Goal: Task Accomplishment & Management: Use online tool/utility

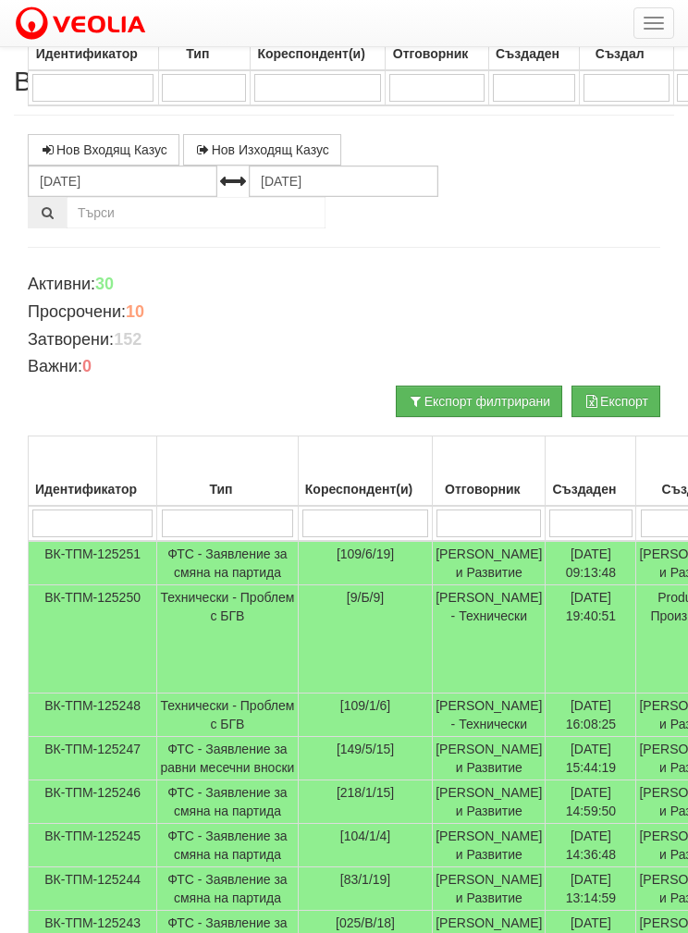
select select "40"
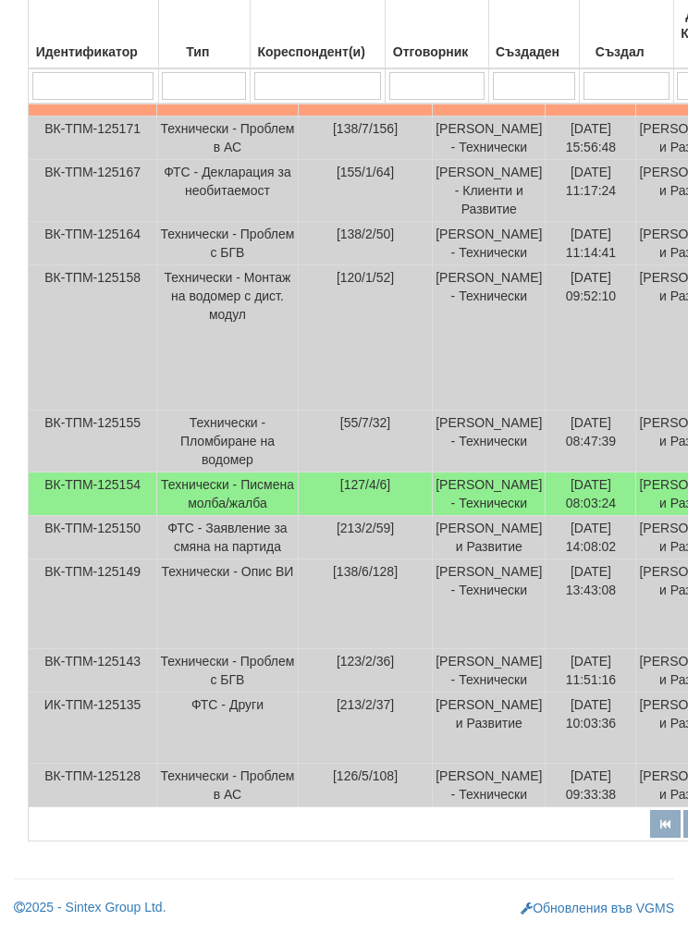
scroll to position [3651, 0]
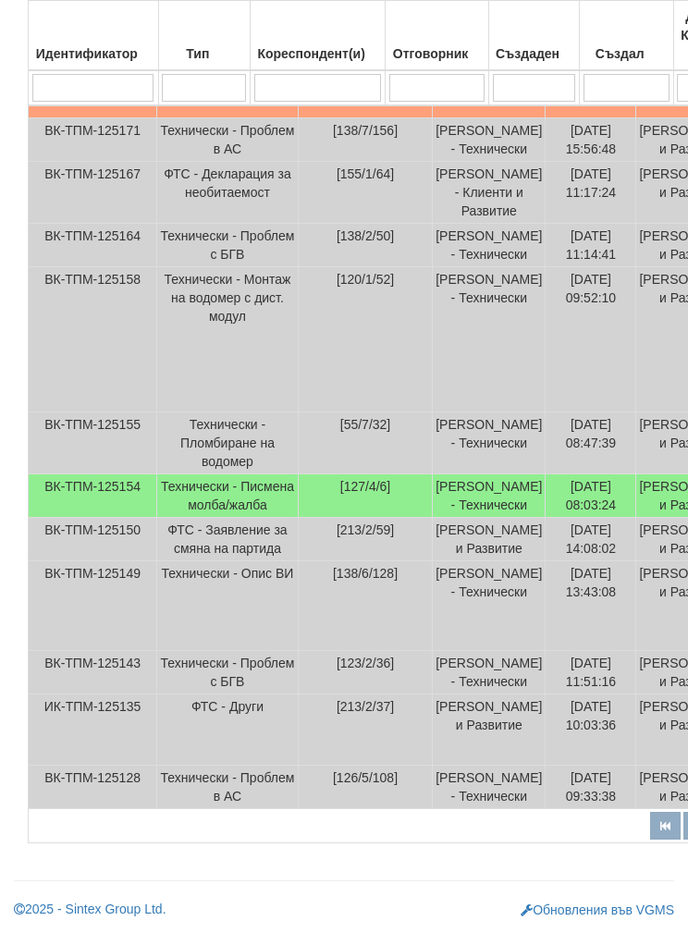
click at [424, 90] on input "search" at bounding box center [436, 88] width 95 height 28
type input "Б"
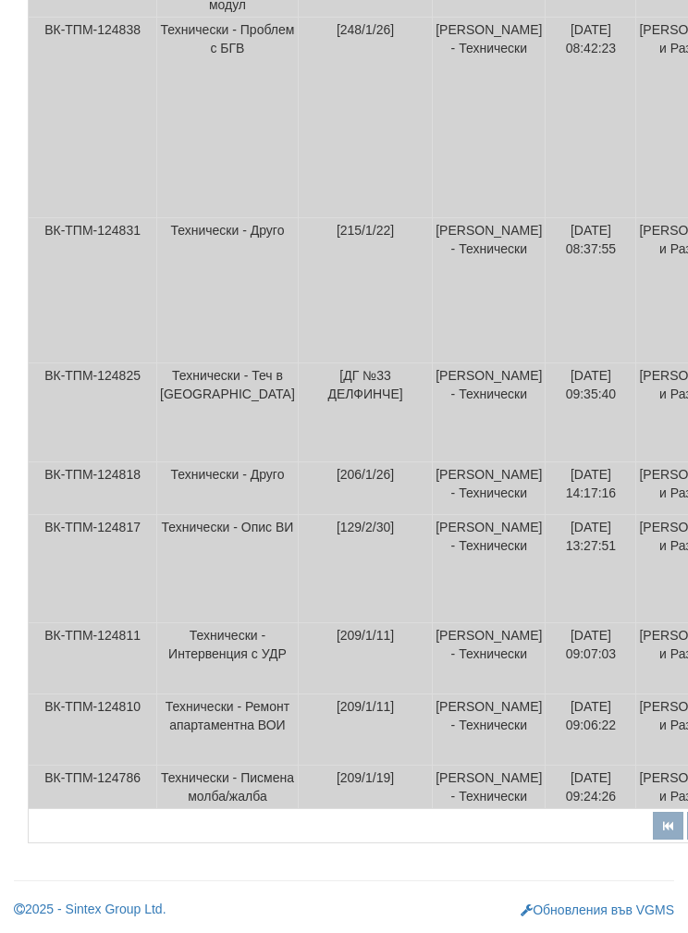
scroll to position [175, 0]
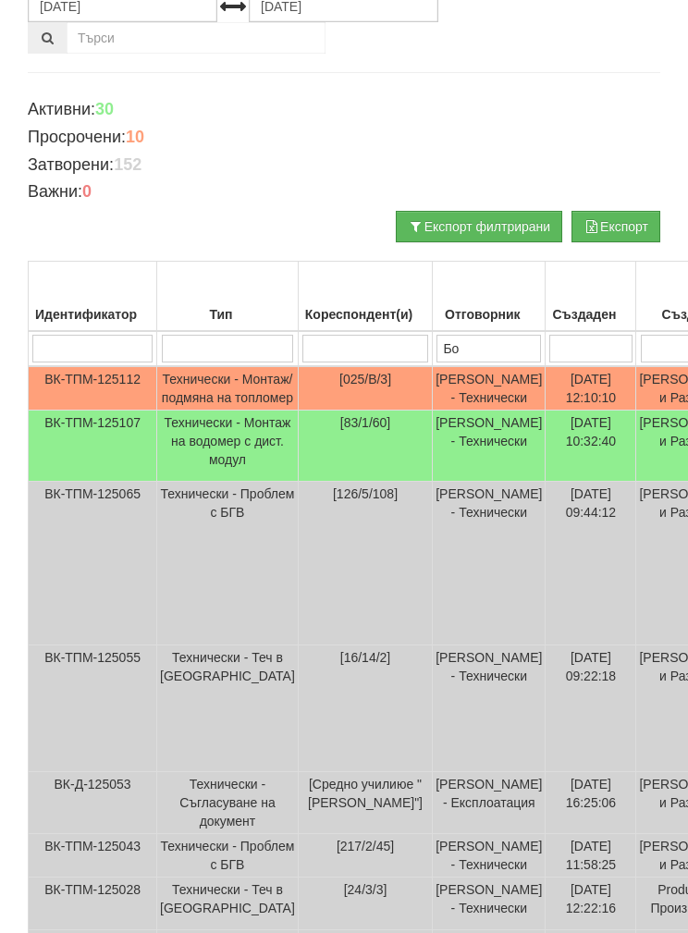
type input "Бой"
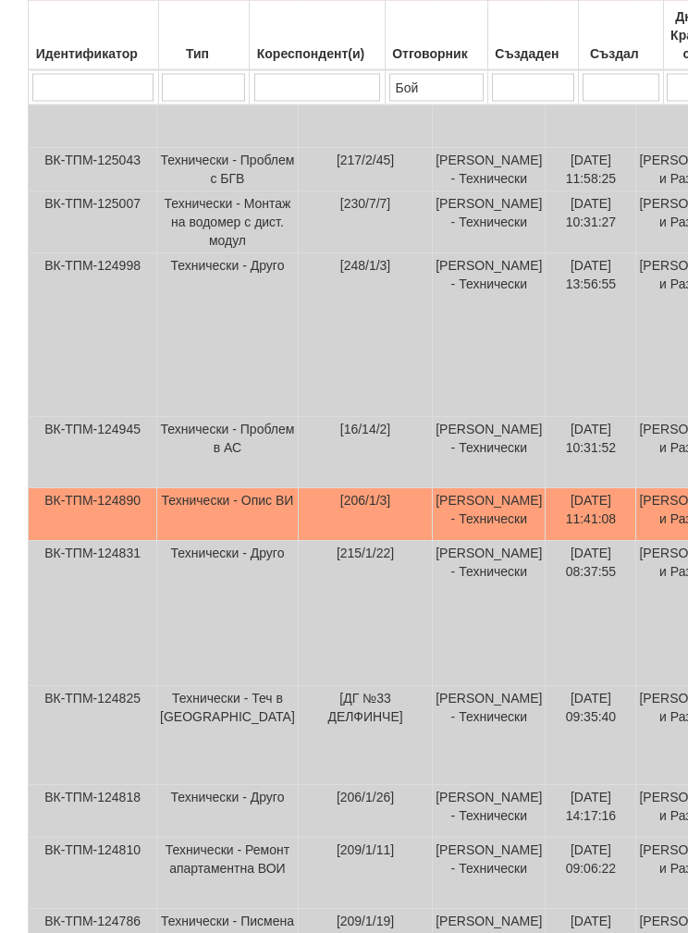
scroll to position [564, 0]
type input "Бой"
click at [158, 541] on td "Технически - Опис ВИ" at bounding box center [227, 514] width 141 height 53
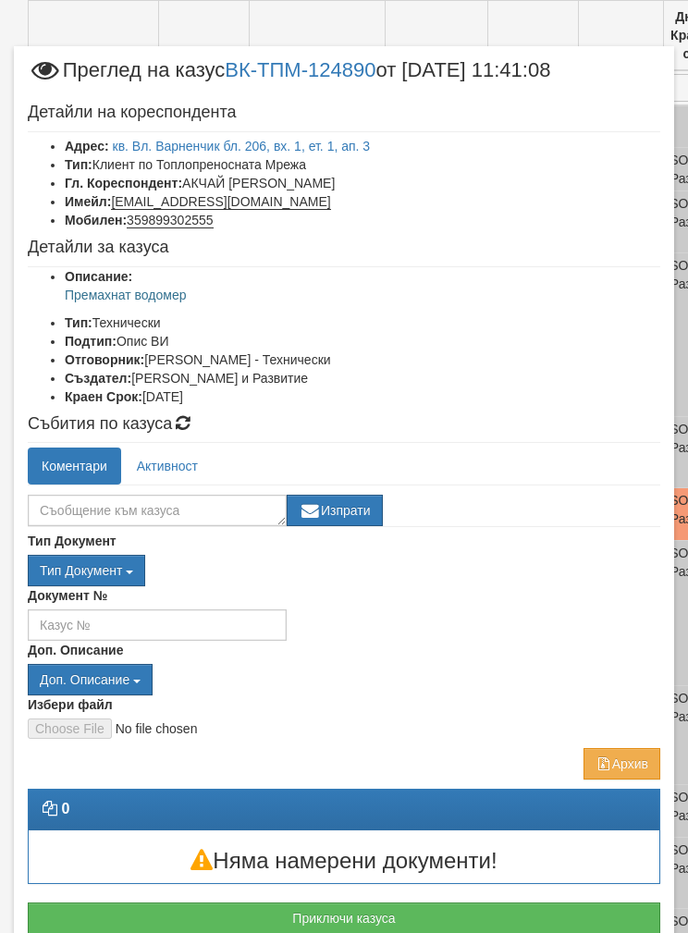
scroll to position [638, 0]
click at [213, 139] on link "кв. Вл. Варненчик бл. 206, вх. 1, ет. 1, ап. 3" at bounding box center [242, 146] width 258 height 15
click at [131, 912] on button "Приключи казуса" at bounding box center [344, 918] width 633 height 31
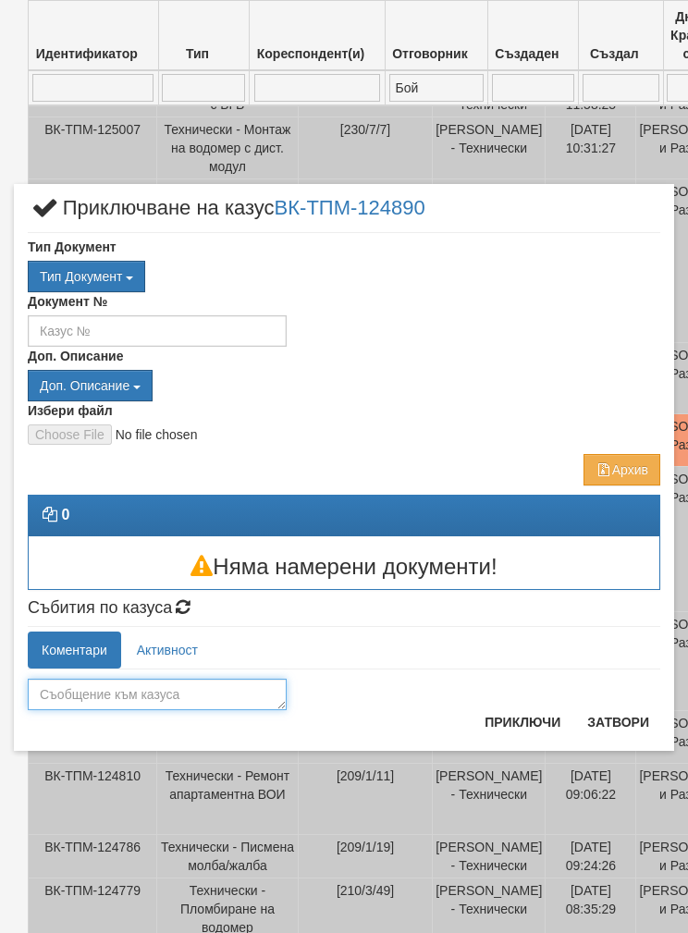
click at [86, 697] on textarea at bounding box center [157, 694] width 259 height 31
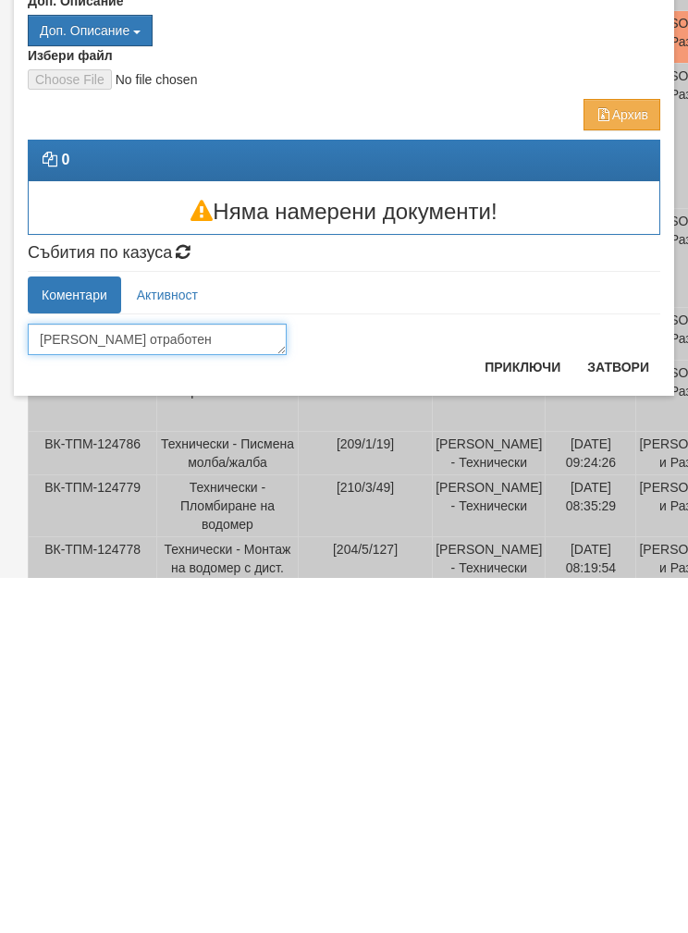
type textarea "Казуса отработен"
click at [522, 707] on button "Приключи" at bounding box center [522, 722] width 98 height 30
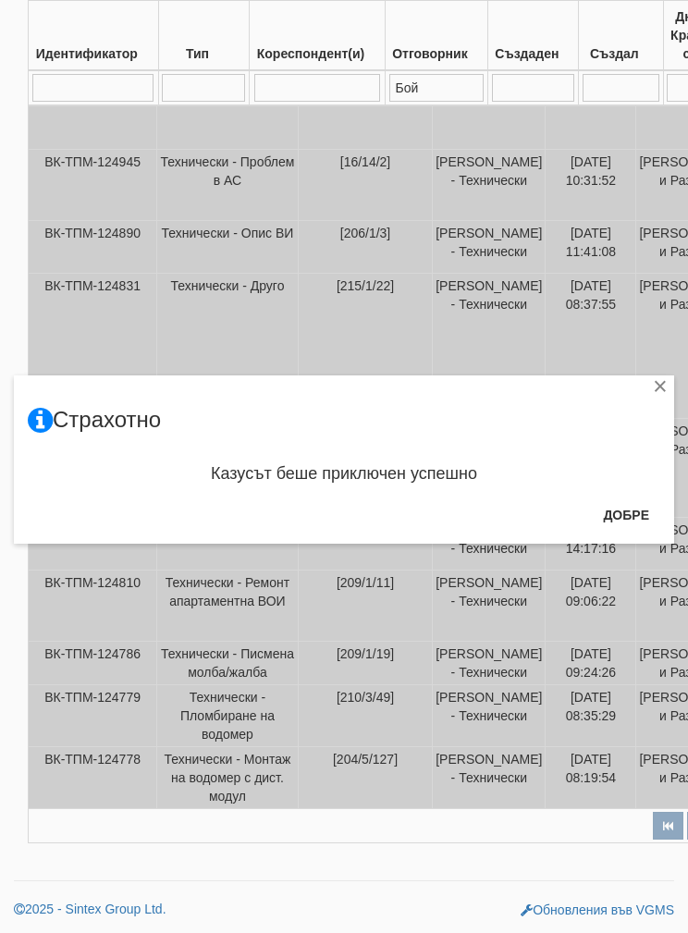
click at [607, 510] on button "Добре" at bounding box center [626, 515] width 68 height 30
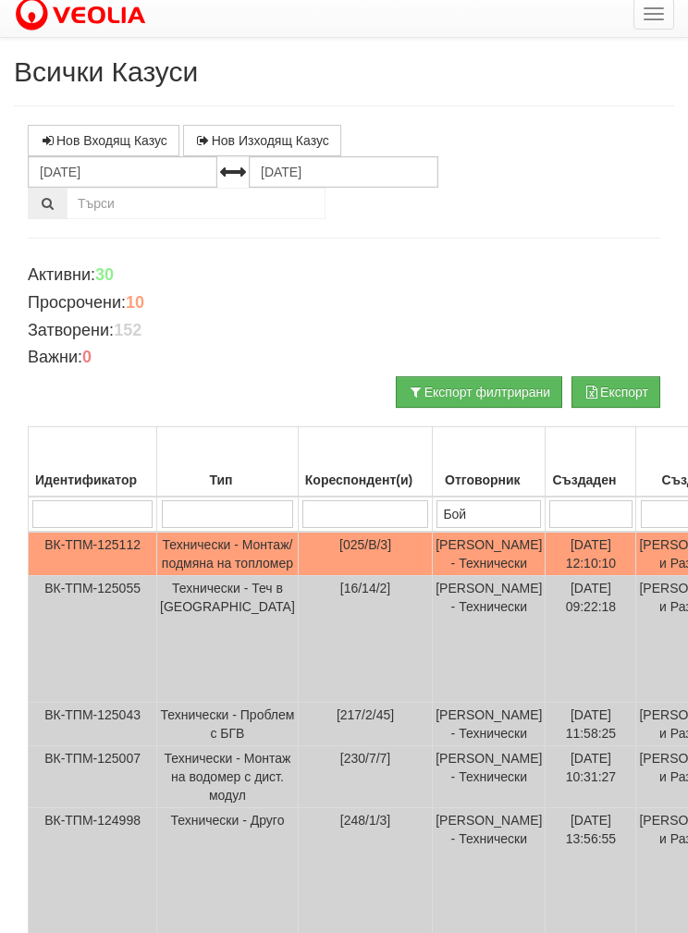
scroll to position [5, 0]
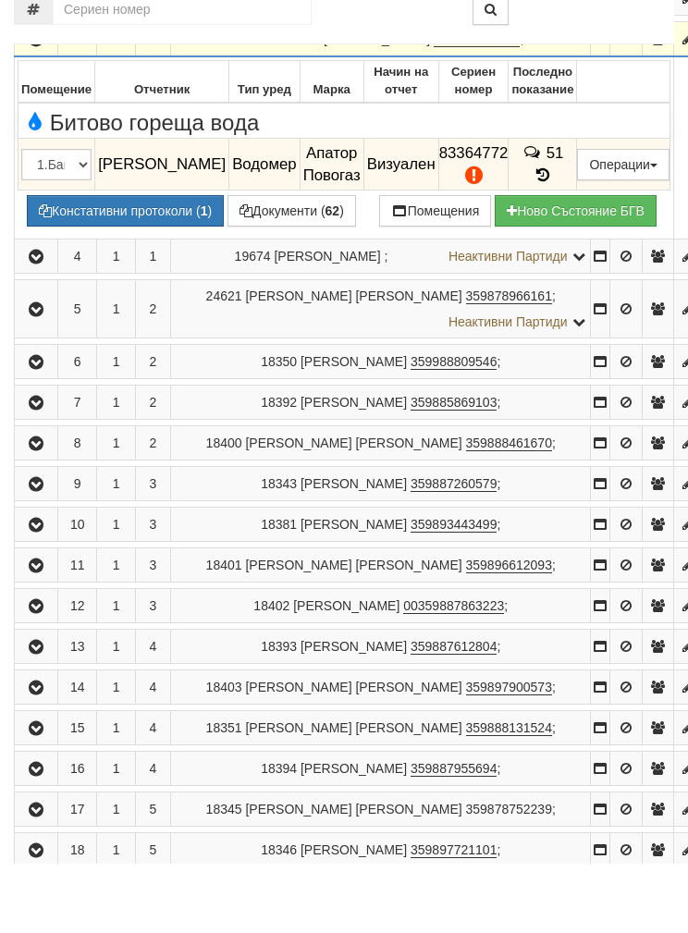
scroll to position [539, 0]
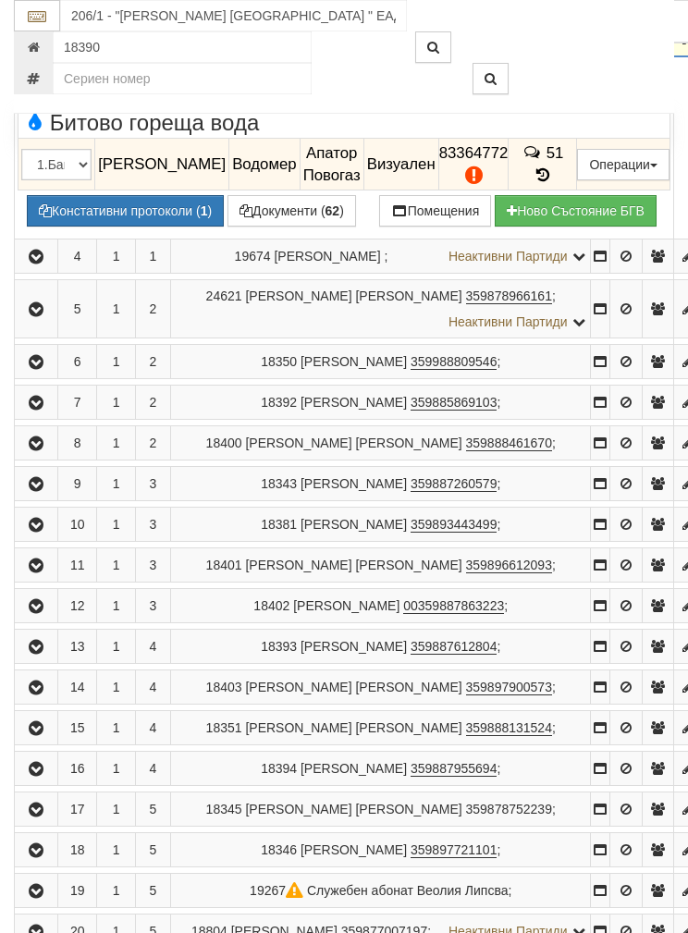
click at [0, 0] on button "Редакция / Протокол" at bounding box center [0, 0] width 0 height 0
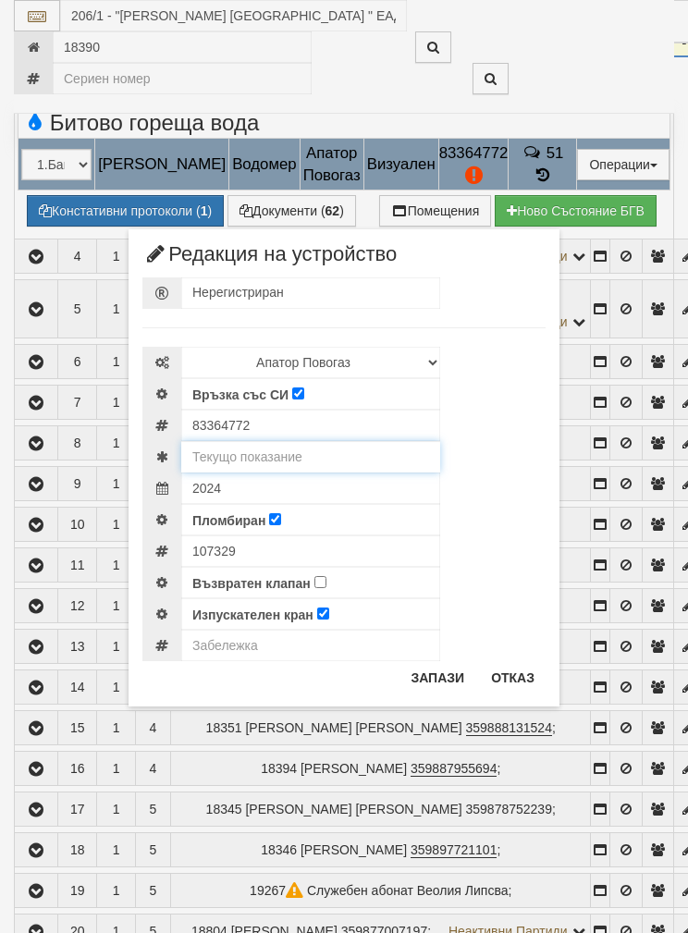
click at [233, 458] on input "text" at bounding box center [310, 456] width 259 height 31
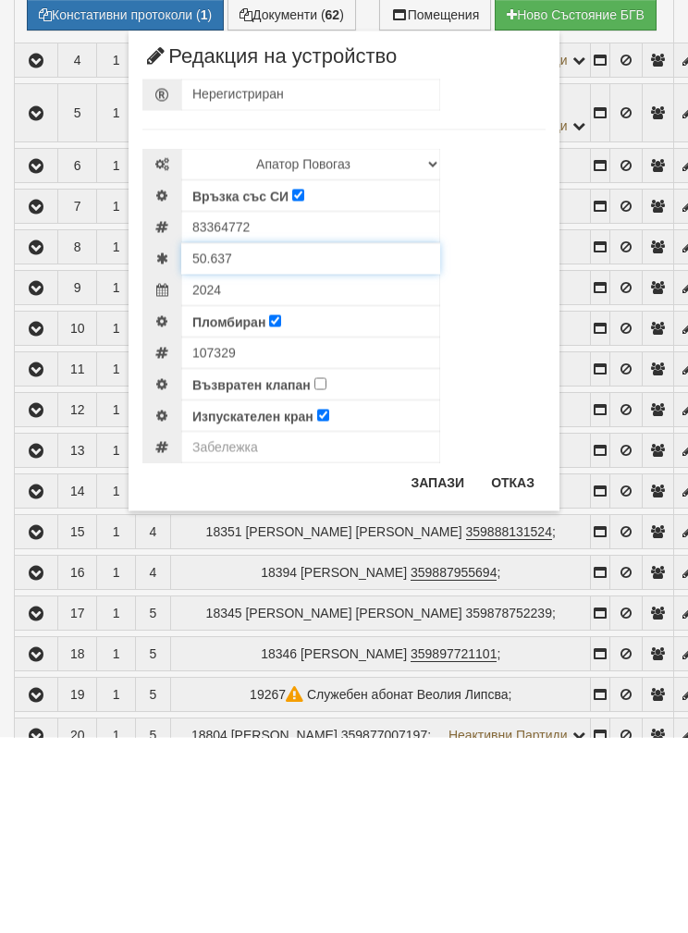
type input "50.637"
click at [225, 442] on body "АС Казуси Архив Опции Здравей Бойко ! Помощ Изход Абонатни станции 18390" at bounding box center [344, 589] width 688 height 2256
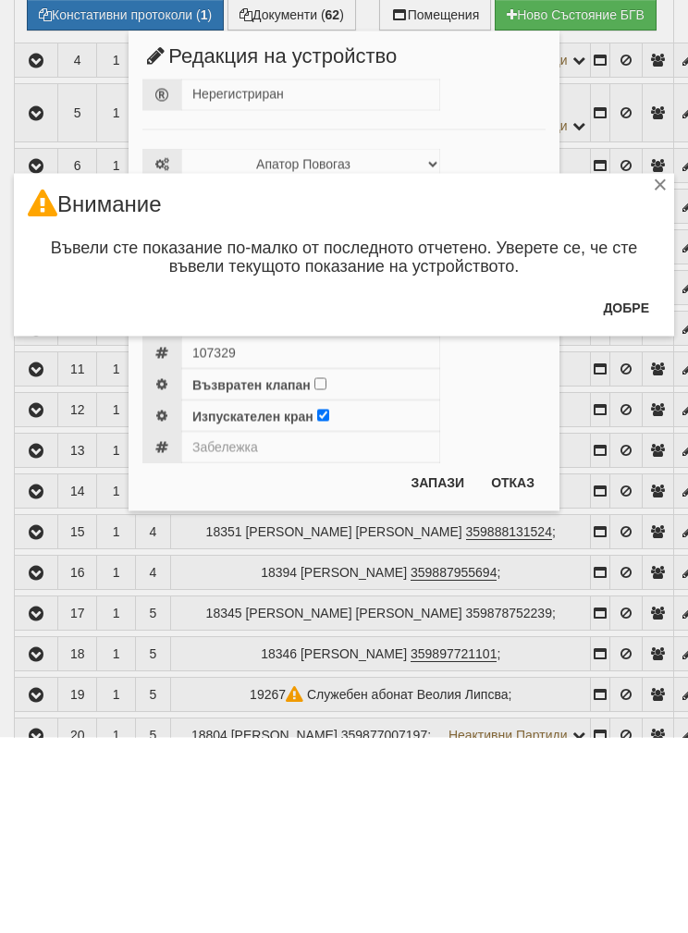
scroll to position [735, 0]
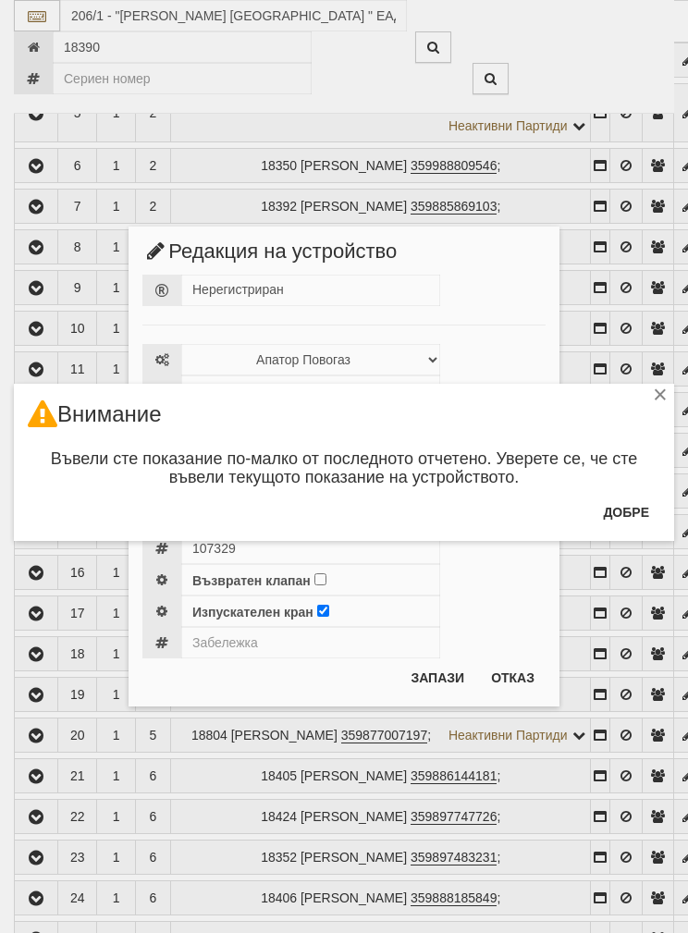
click at [621, 510] on button "Добре" at bounding box center [626, 513] width 68 height 30
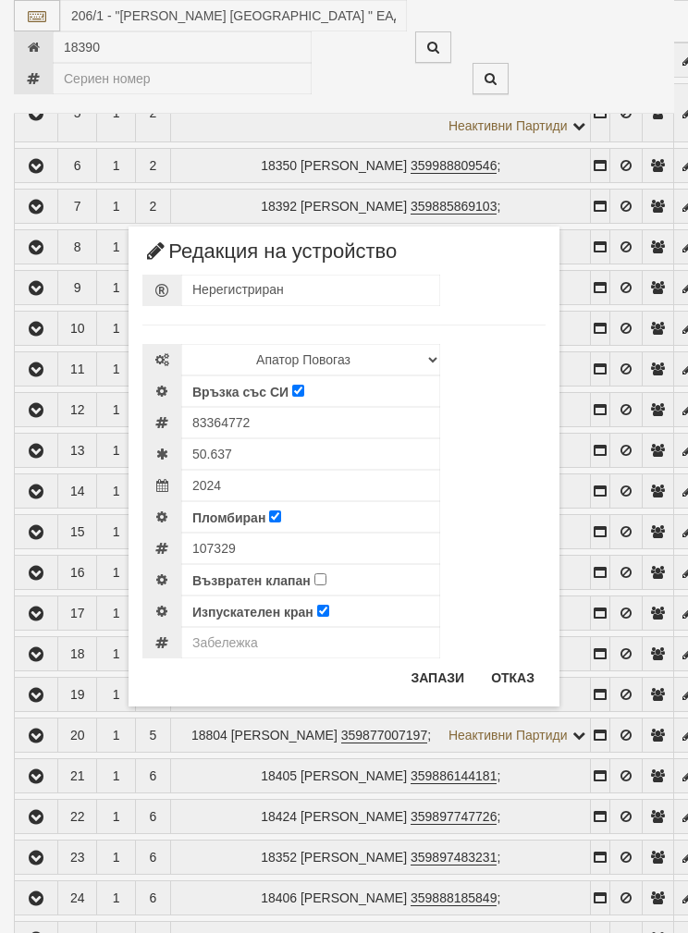
click at [515, 680] on button "Отказ" at bounding box center [513, 678] width 66 height 30
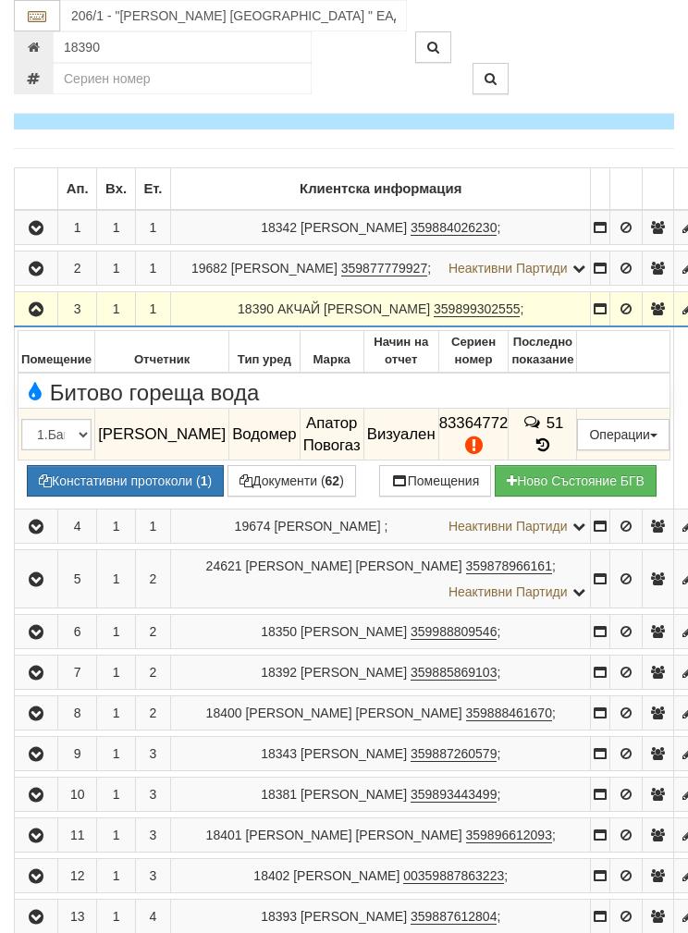
scroll to position [264, 0]
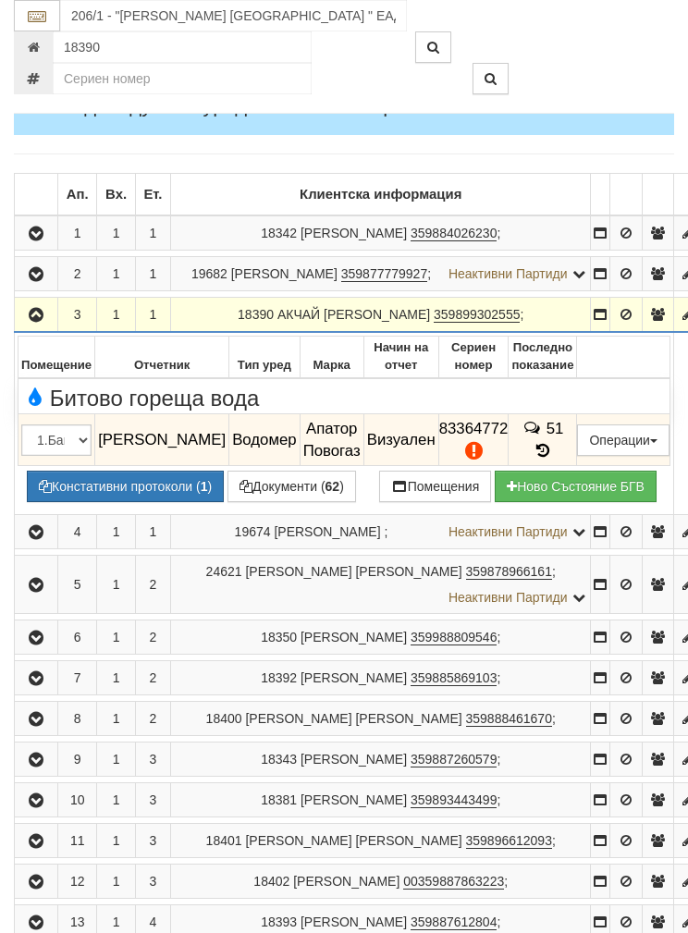
click at [0, 0] on button "Включи в Проект" at bounding box center [0, 0] width 0 height 0
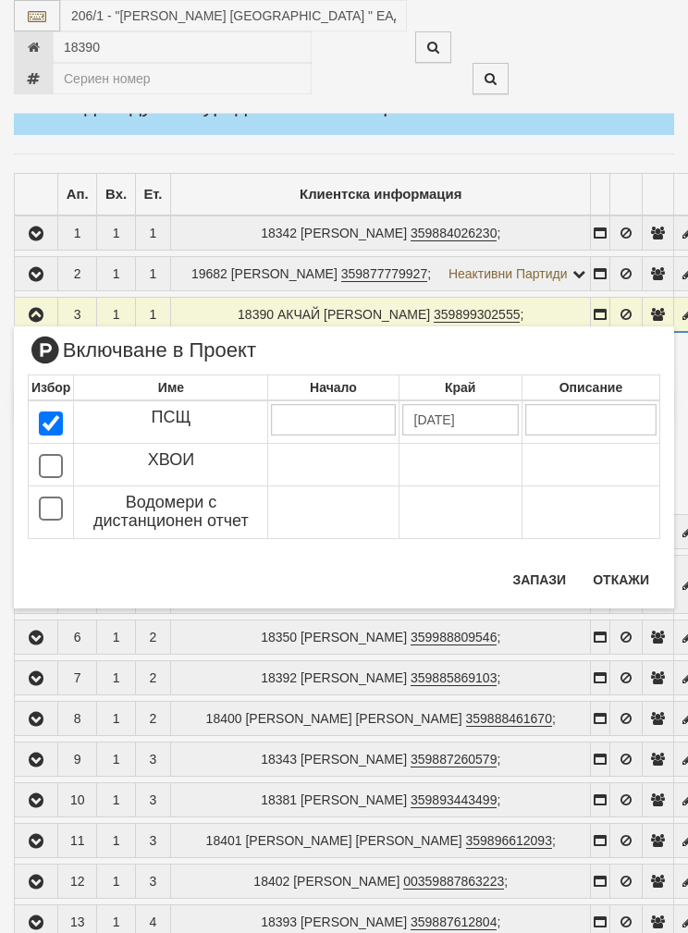
click at [304, 573] on div "× Включване в Проект Избор Име Начало Край Описание ПСЩ 20/11/2014 ХВОИ" at bounding box center [344, 467] width 660 height 282
click at [621, 583] on button "Откажи" at bounding box center [621, 580] width 79 height 30
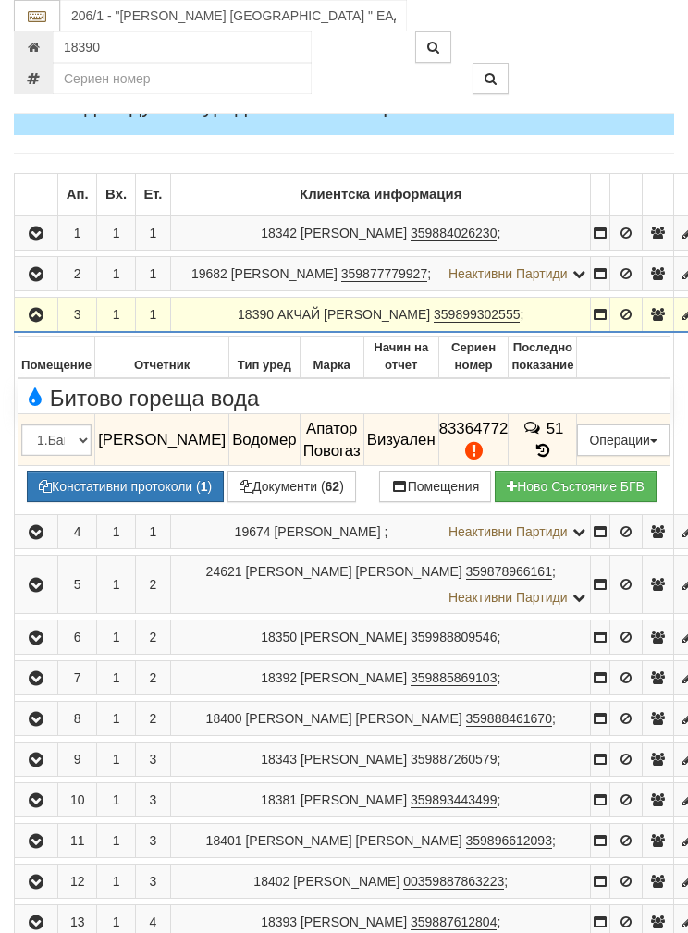
click at [0, 0] on button "Предписание (УПП)" at bounding box center [0, 0] width 0 height 0
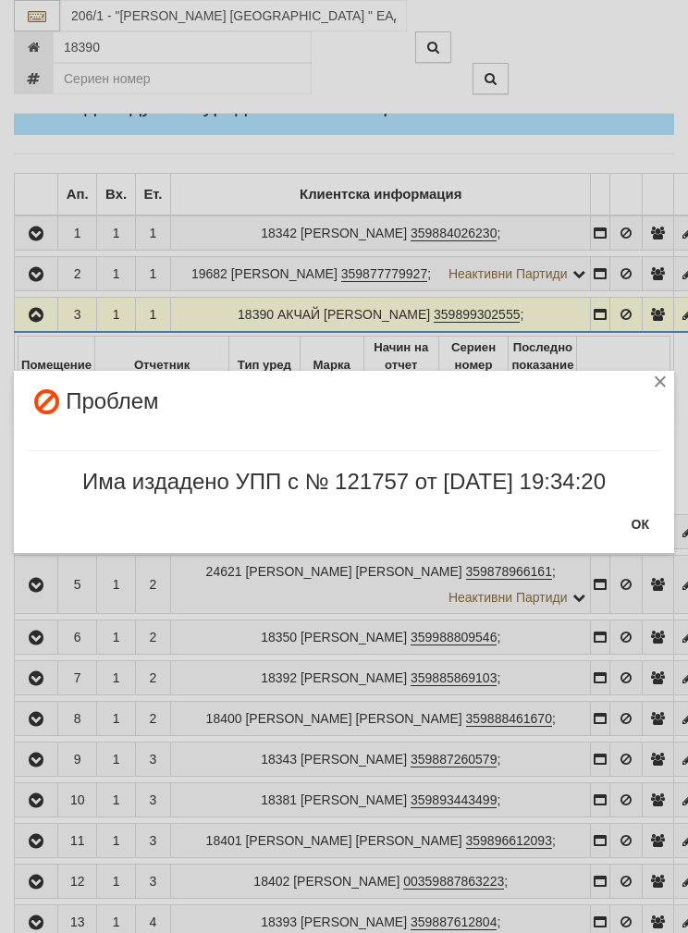
click at [214, 525] on div "× Проблем Има издадено УПП с № 121757 от 18/03/2025 19:34:20 ОК" at bounding box center [344, 462] width 660 height 182
click at [652, 386] on div "×" at bounding box center [660, 384] width 18 height 18
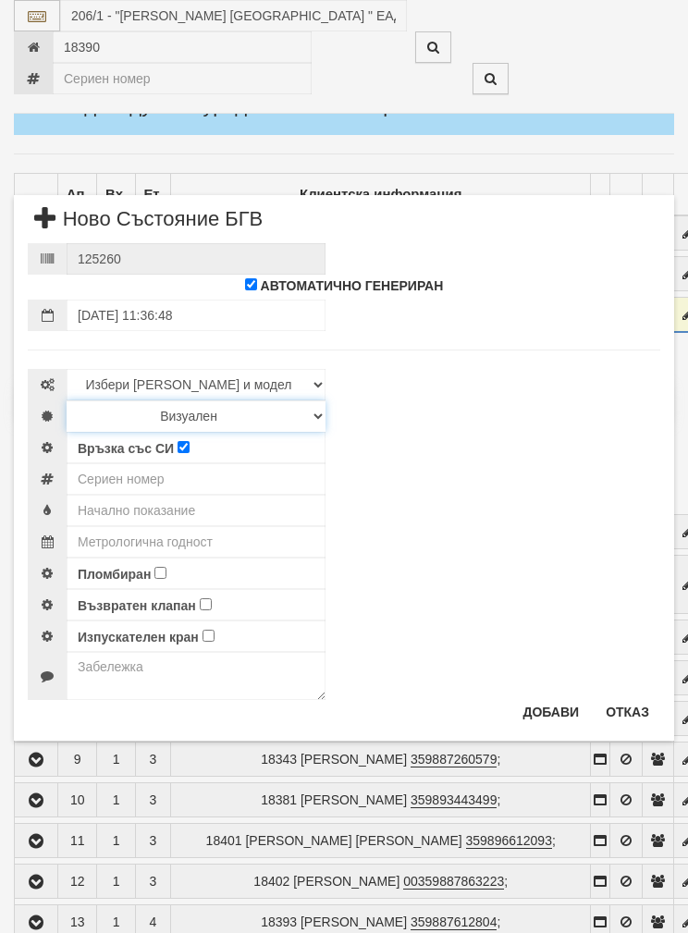
click at [310, 418] on select "Визуален Дистанционен Изолирана линия БГВ Няма Oтклонение БГВ Няма Щранг БГВ" at bounding box center [196, 415] width 259 height 31
select select "3"
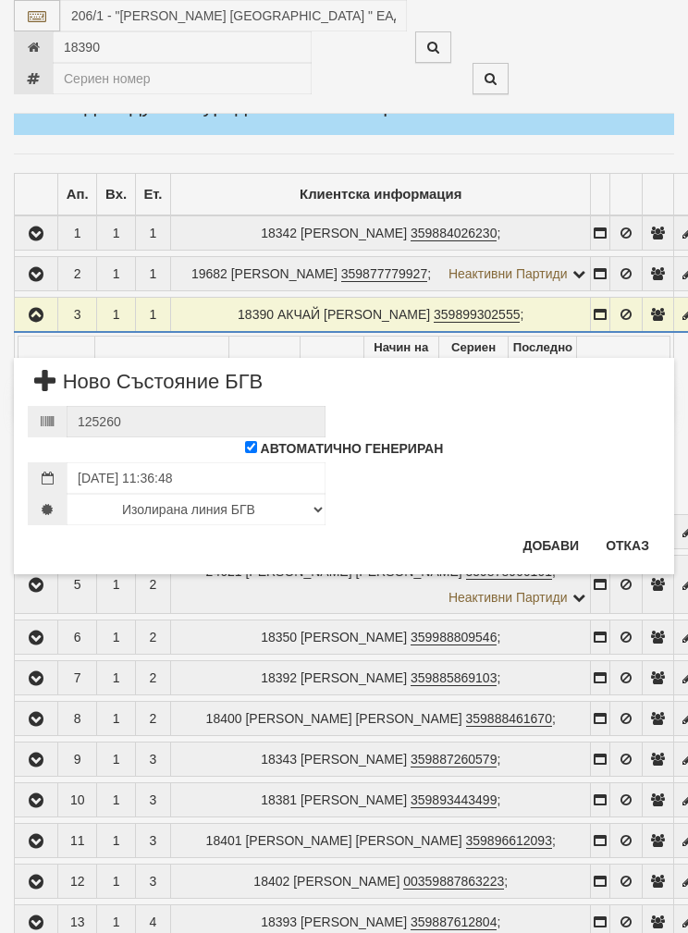
click at [624, 547] on button "Отказ" at bounding box center [628, 546] width 66 height 30
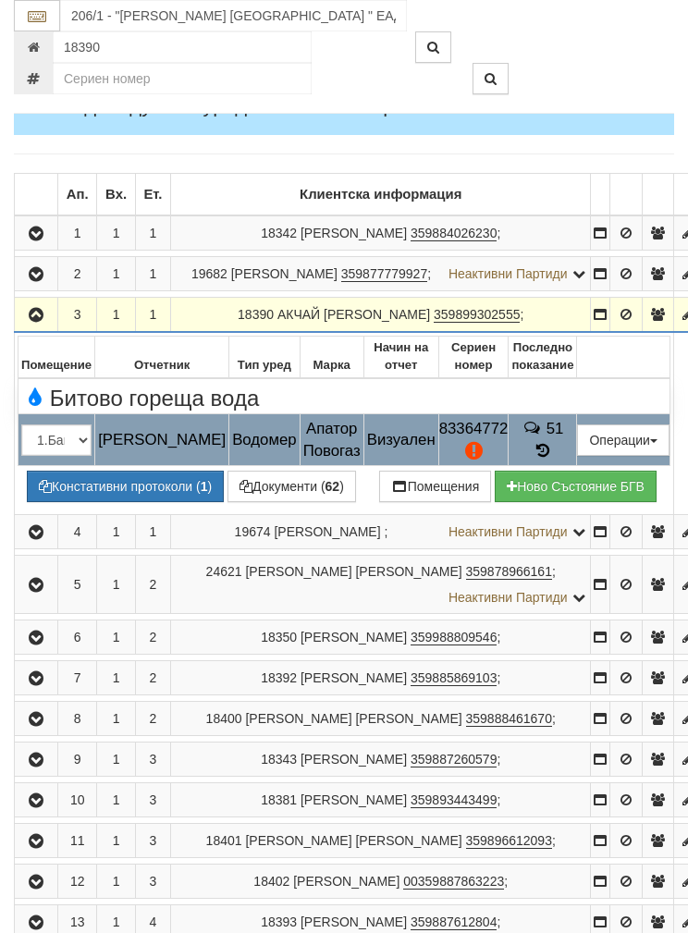
click at [0, 0] on button "Редакция / Протокол" at bounding box center [0, 0] width 0 height 0
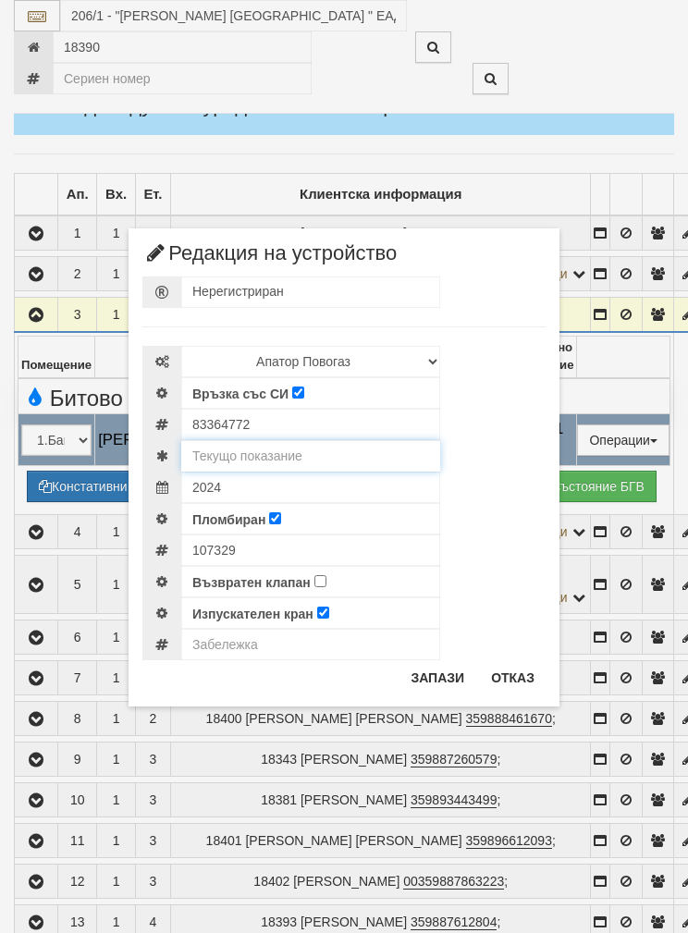
click at [243, 454] on input "text" at bounding box center [310, 455] width 259 height 31
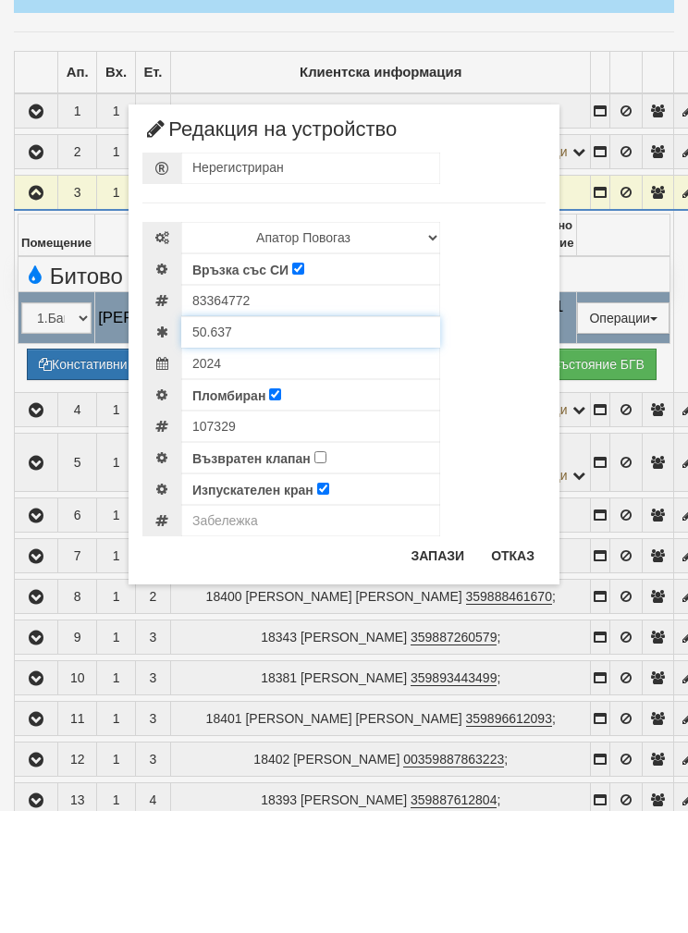
type input "50.637"
click at [319, 461] on body "АС Казуси Архив Опции Здравей Бойко ! Помощ Изход Абонатни станции 18390" at bounding box center [344, 864] width 688 height 2256
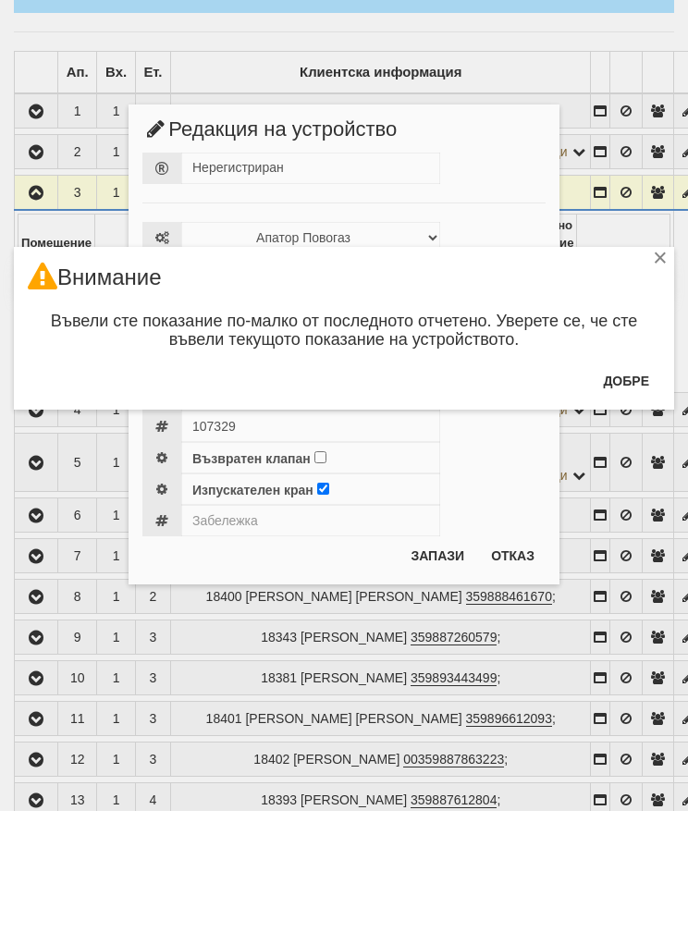
scroll to position [386, 0]
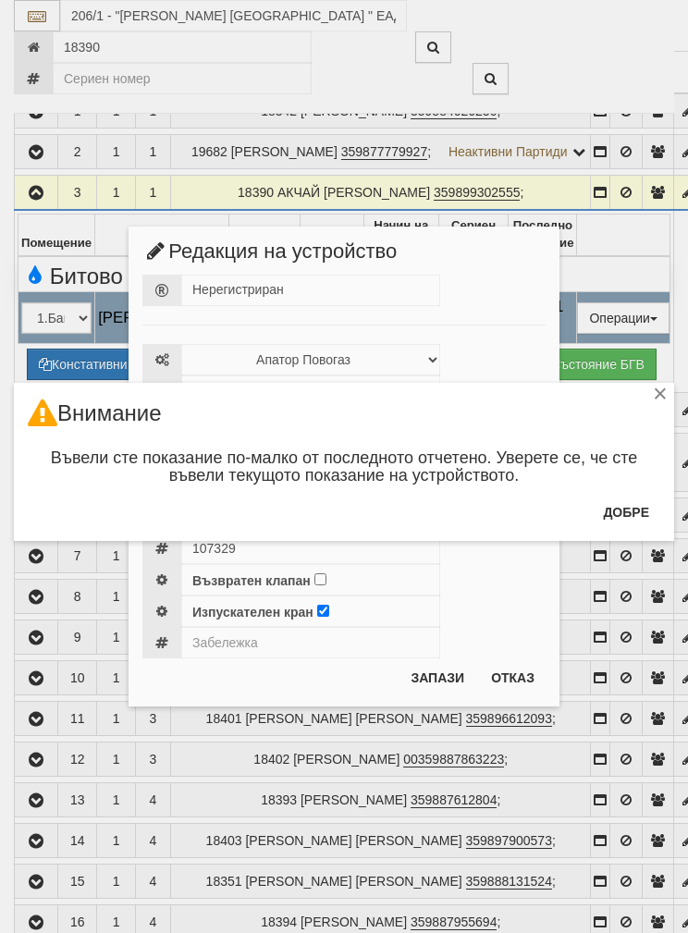
click at [620, 510] on button "Добре" at bounding box center [626, 513] width 68 height 30
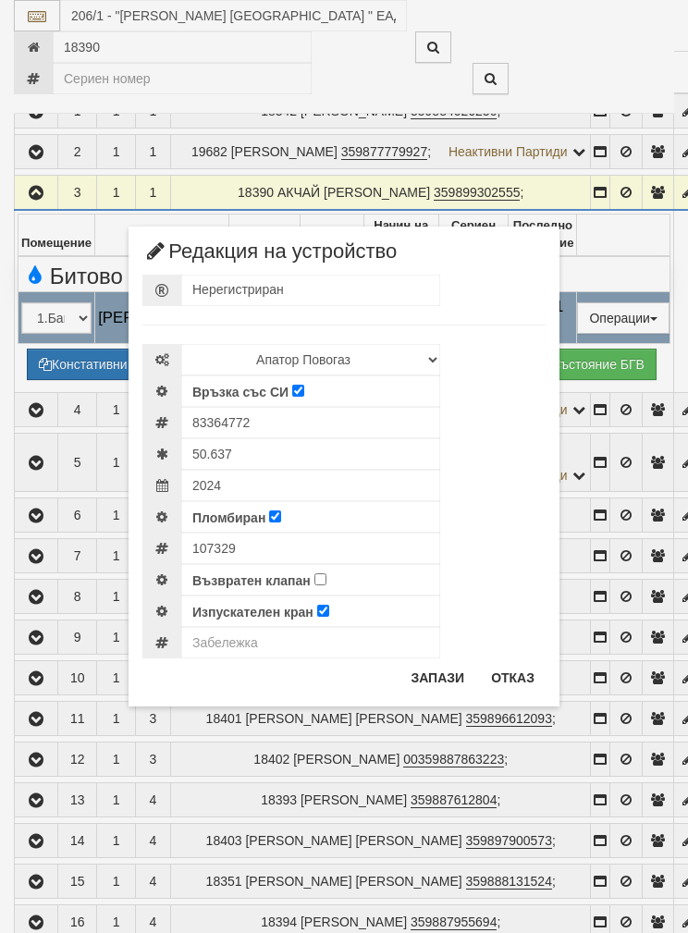
click at [321, 578] on input "Възвратен клапан" at bounding box center [320, 579] width 12 height 12
checkbox input "true"
click at [326, 611] on input "Изпускателен кран" at bounding box center [323, 611] width 12 height 12
checkbox input "false"
click at [438, 683] on button "Запази" at bounding box center [437, 678] width 76 height 30
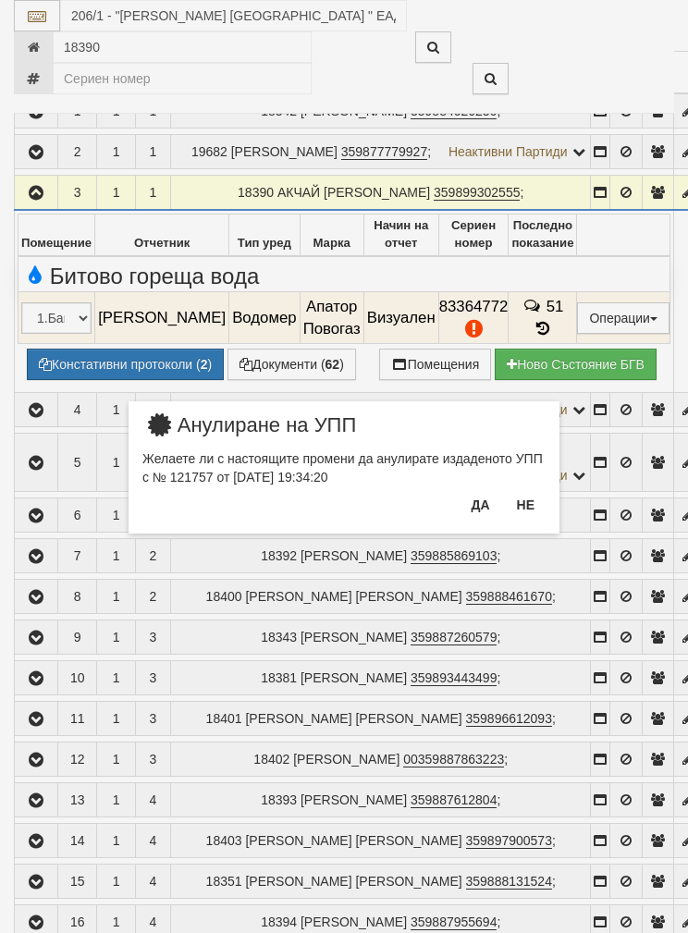
click at [473, 502] on button "Да" at bounding box center [480, 505] width 41 height 30
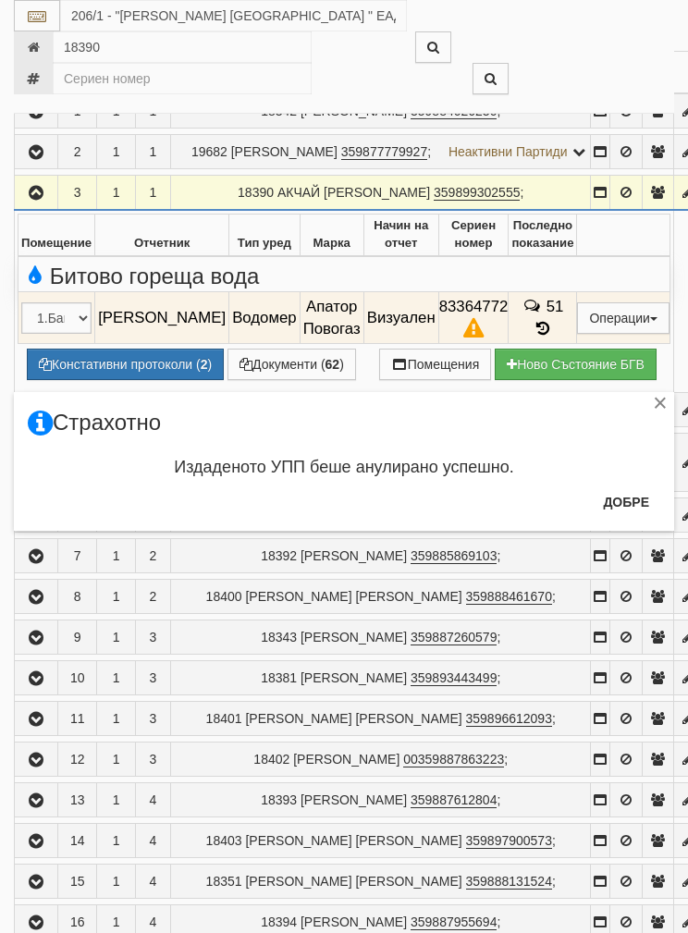
click at [624, 502] on button "Добре" at bounding box center [626, 502] width 68 height 30
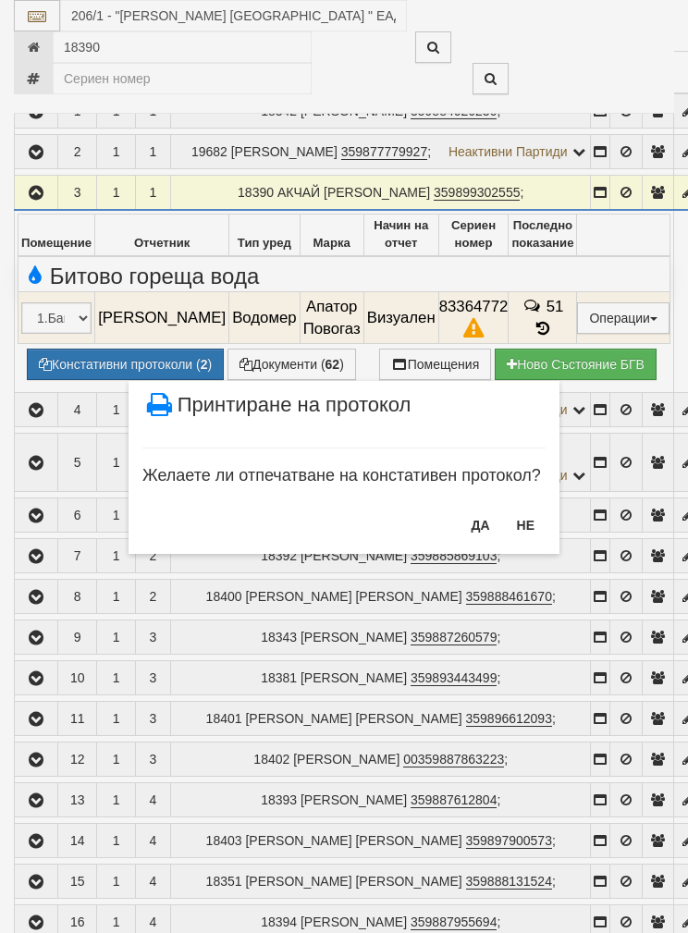
click at [524, 529] on button "НЕ" at bounding box center [526, 525] width 40 height 30
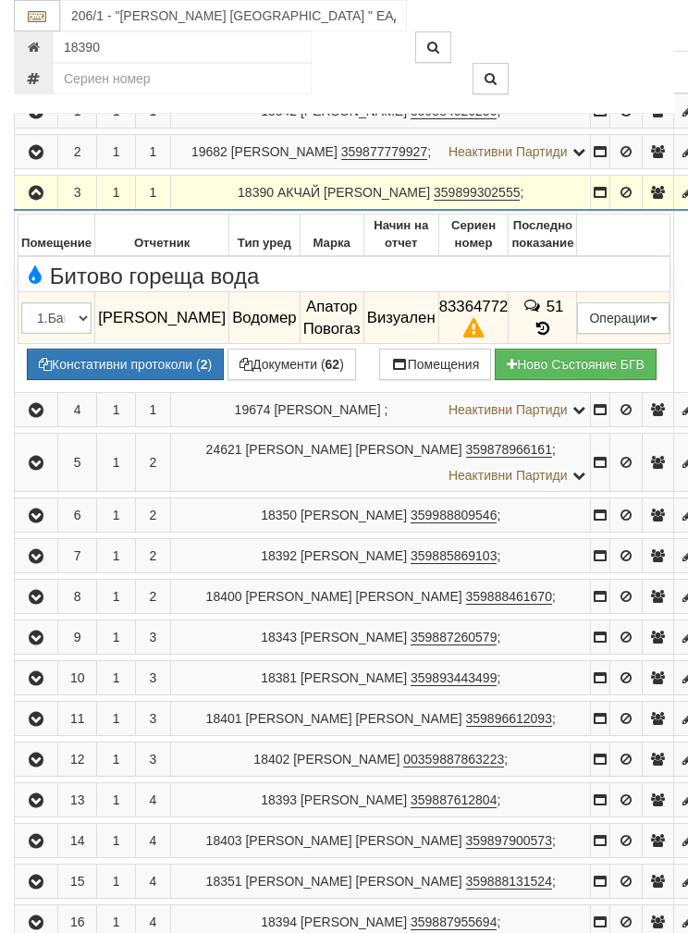
click at [0, 0] on button "Предписание (УПП)" at bounding box center [0, 0] width 0 height 0
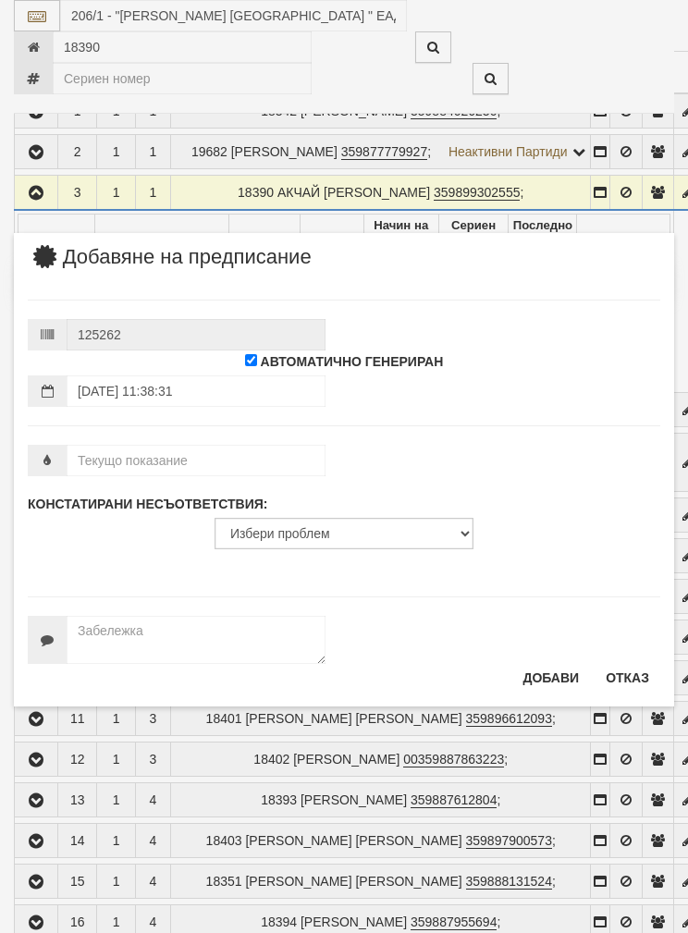
click at [633, 674] on button "Отказ" at bounding box center [628, 678] width 66 height 30
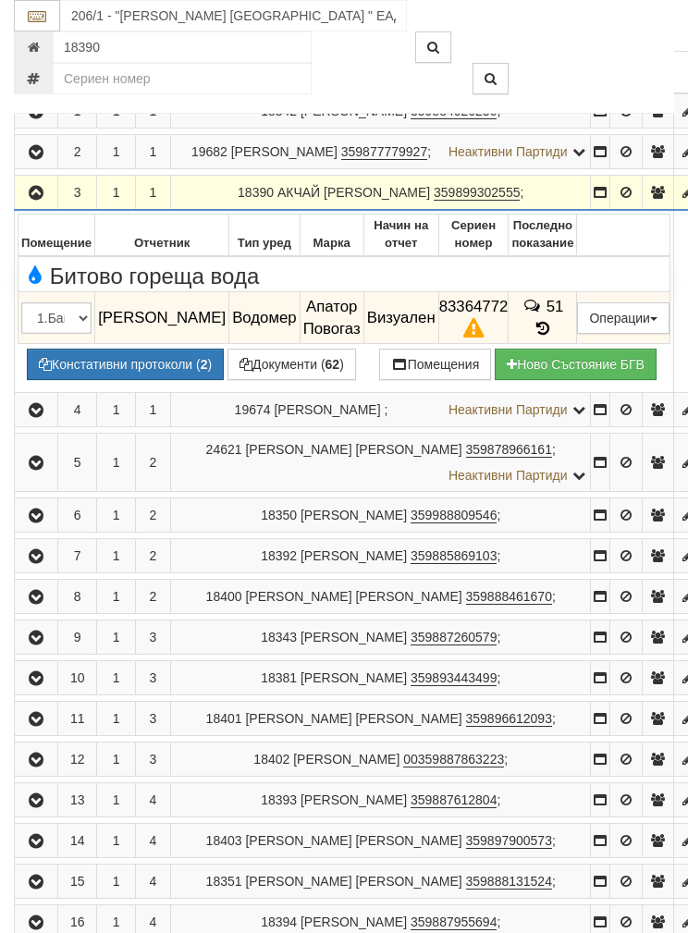
click at [0, 0] on button "Предписание (УПП)" at bounding box center [0, 0] width 0 height 0
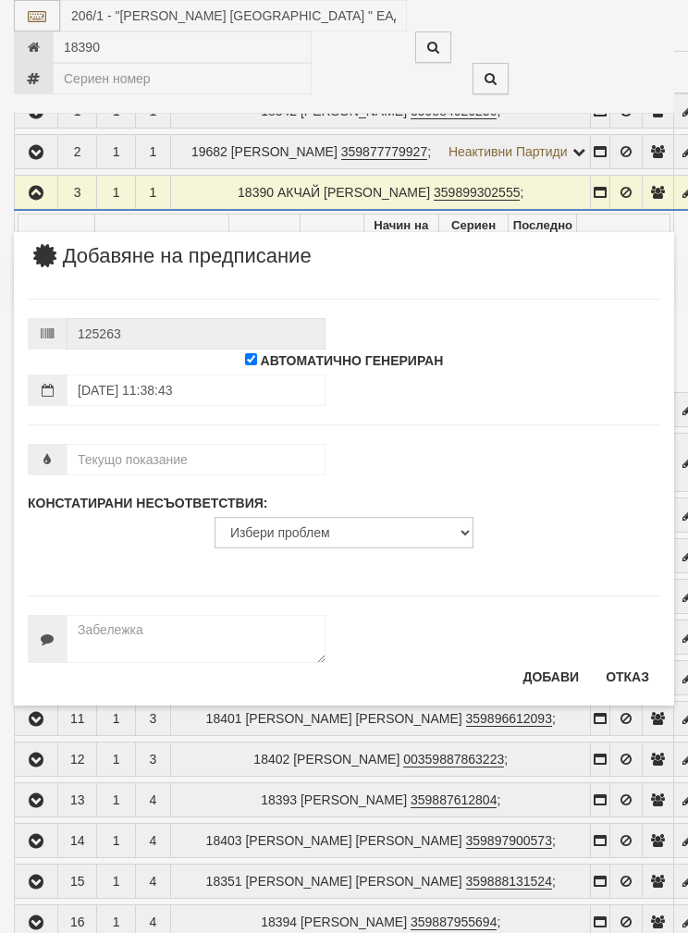
click at [629, 690] on button "Отказ" at bounding box center [628, 677] width 66 height 30
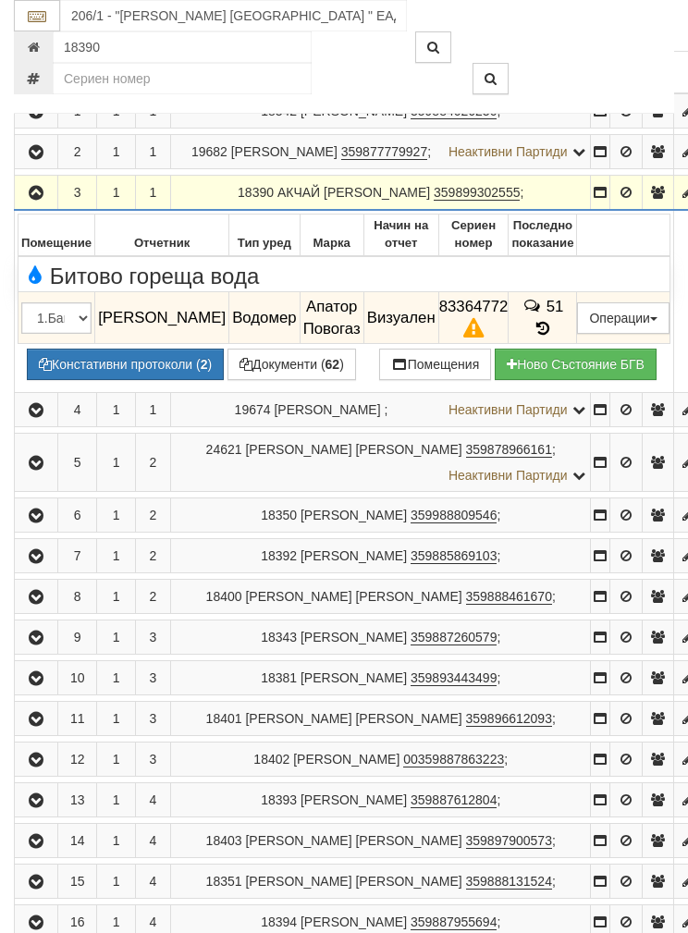
click at [0, 0] on button "Включи в Проект" at bounding box center [0, 0] width 0 height 0
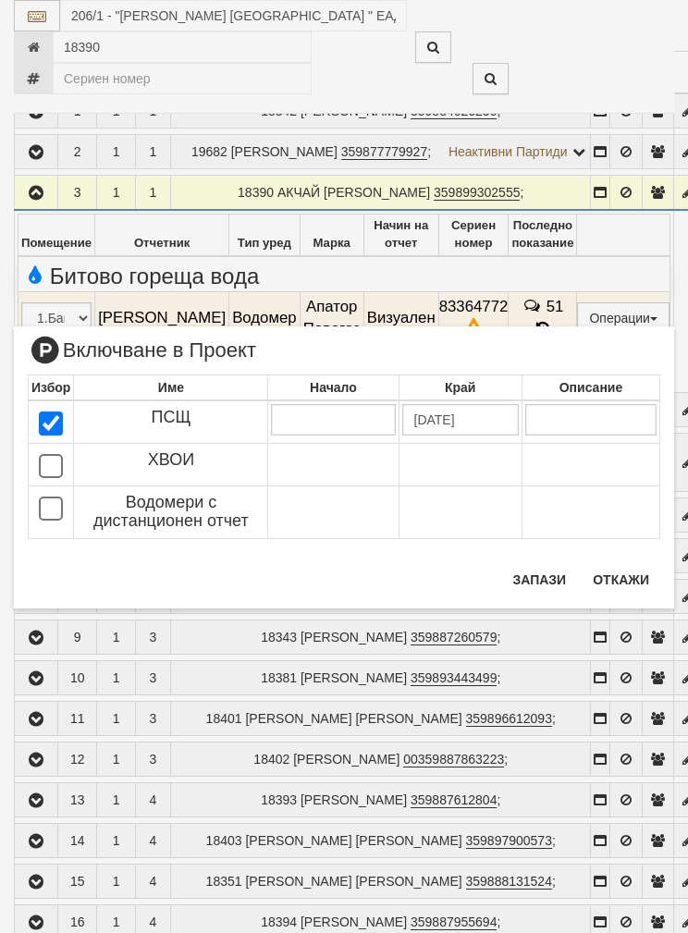
click at [628, 592] on button "Откажи" at bounding box center [621, 580] width 79 height 30
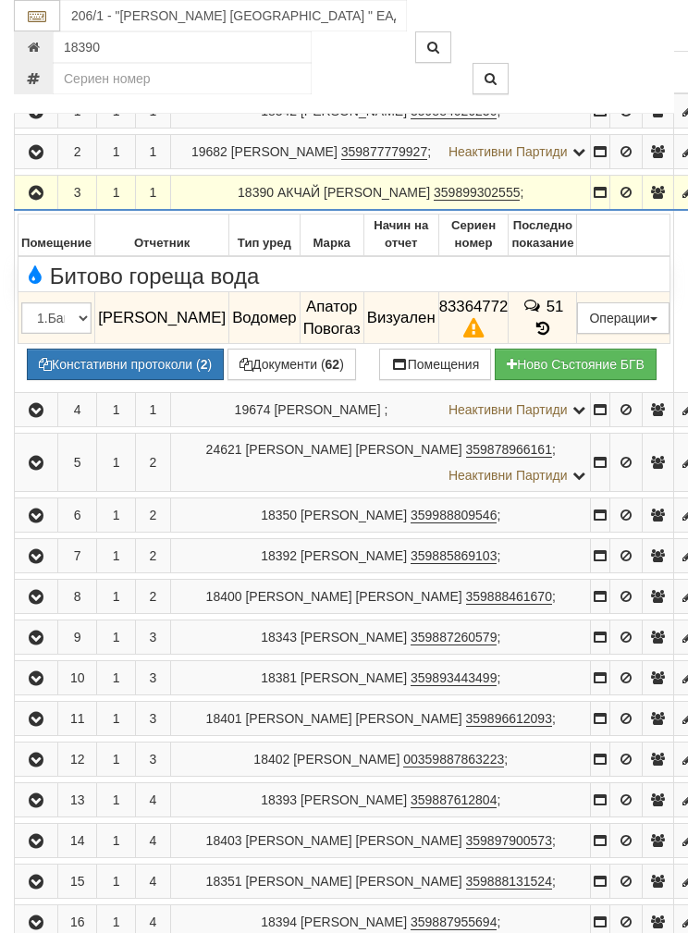
click at [668, 284] on table "Ап. Вх. Ет. Клиентска информация 1 1 1 18342 МАРГАРИТА ТОДОРОВА ИВАНОВА 3598840…" at bounding box center [373, 742] width 718 height 1382
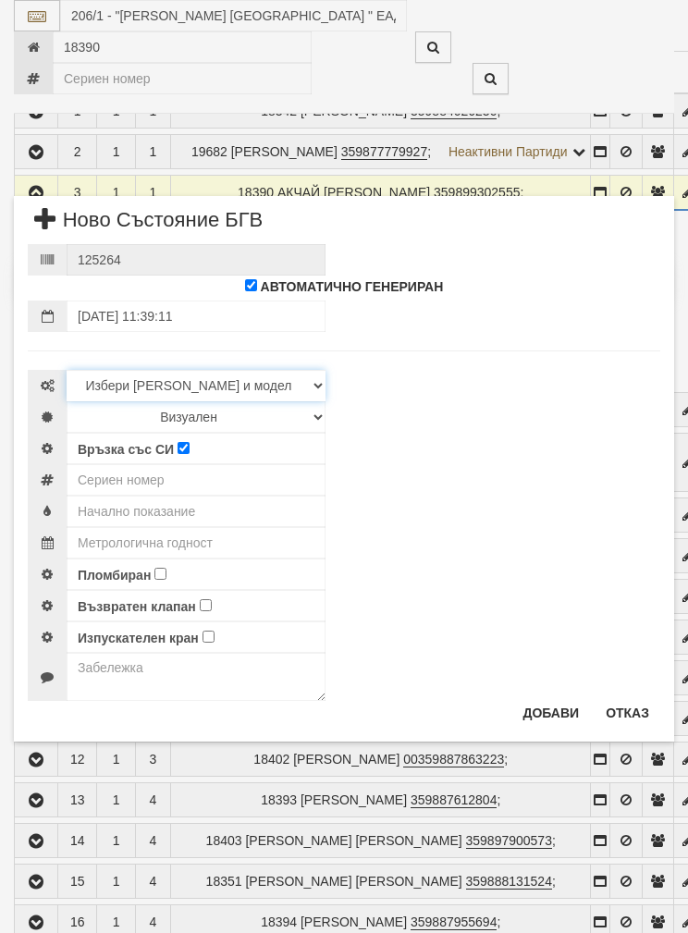
click at [314, 380] on select "Избери Марка и модел Апатор Повогаз Друг Кундис Радио Сименс Визуален Сименс Ра…" at bounding box center [196, 385] width 259 height 31
click at [320, 420] on select "Визуален Дистанционен Изолирана линия БГВ Няма Oтклонение БГВ Няма Щранг БГВ" at bounding box center [196, 416] width 259 height 31
select select "3"
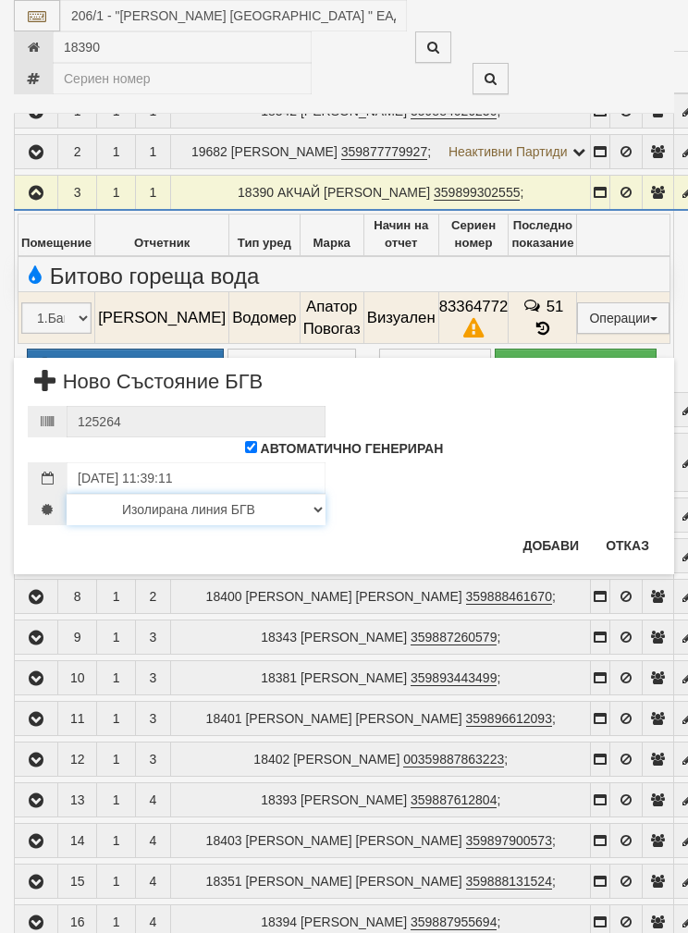
click at [118, 508] on select "Визуален Дистанционен Изолирана линия БГВ Няма Oтклонение БГВ Няма Щранг БГВ" at bounding box center [196, 509] width 259 height 31
click at [555, 543] on button "Добави" at bounding box center [550, 546] width 79 height 30
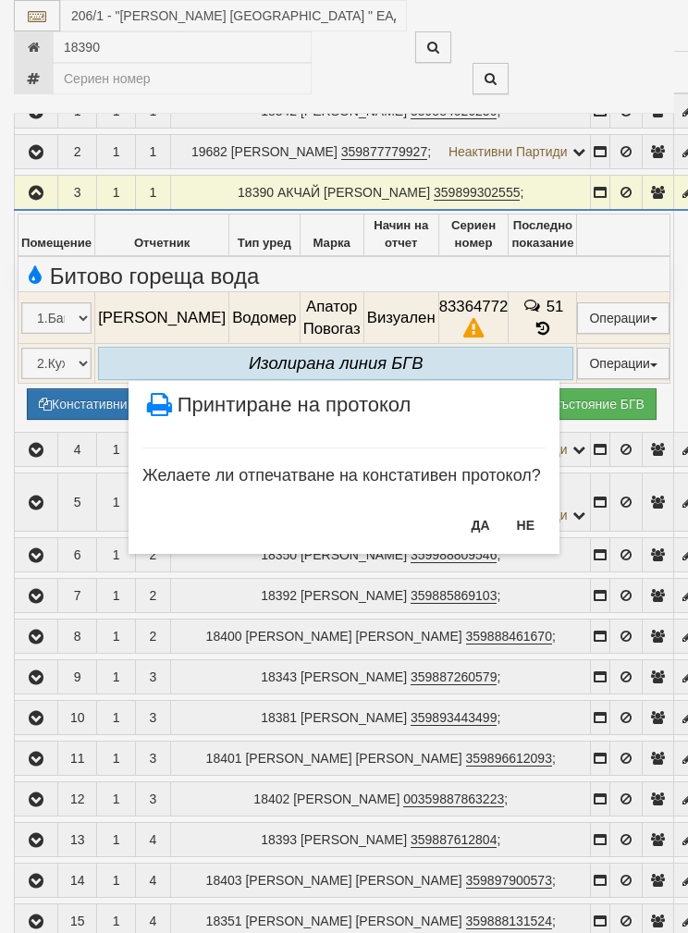
click at [525, 527] on button "НЕ" at bounding box center [526, 525] width 40 height 30
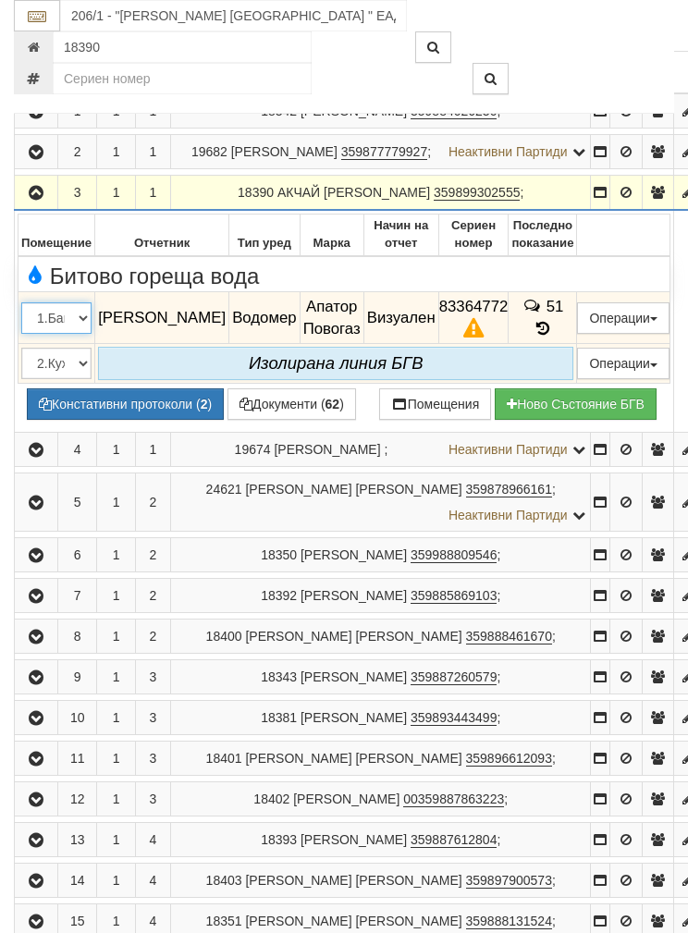
click at [88, 334] on select "1.Баня 2.Кухня 3.Тоалетна 4.Всекидневна 5.Спалня 1 6.Спалня 2 7.Коридор 8.Терас…" at bounding box center [56, 317] width 70 height 31
click at [0, 0] on button "Изтрий" at bounding box center [0, 0] width 0 height 0
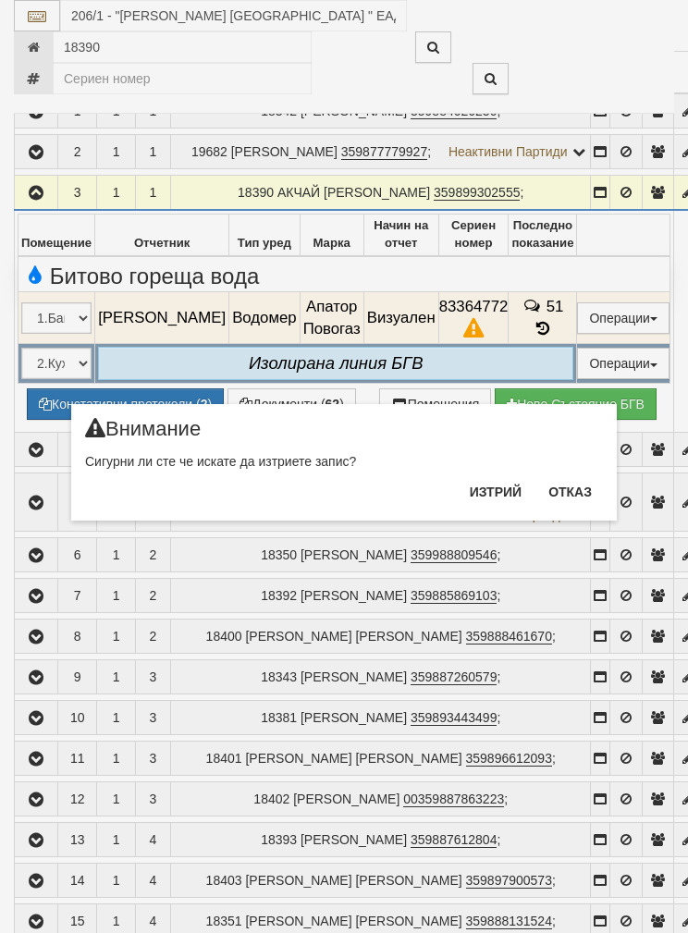
click at [274, 461] on div "Сигурни ли сте че искате да изтриете запис?" at bounding box center [344, 461] width 518 height 18
click at [488, 486] on button "Изтрий" at bounding box center [496, 492] width 74 height 30
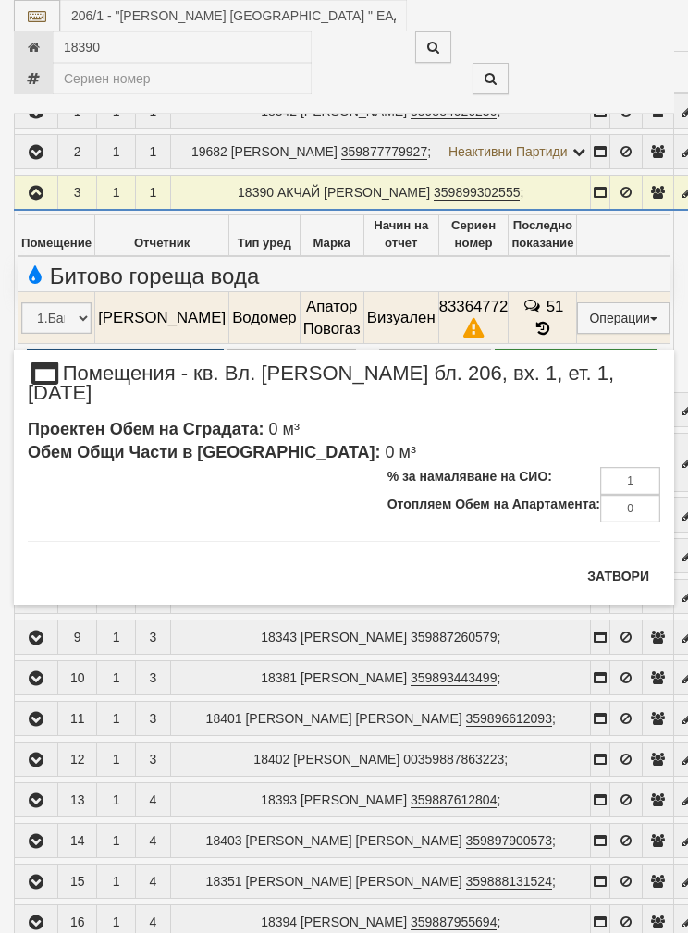
click at [617, 561] on button "Затвори" at bounding box center [618, 576] width 84 height 30
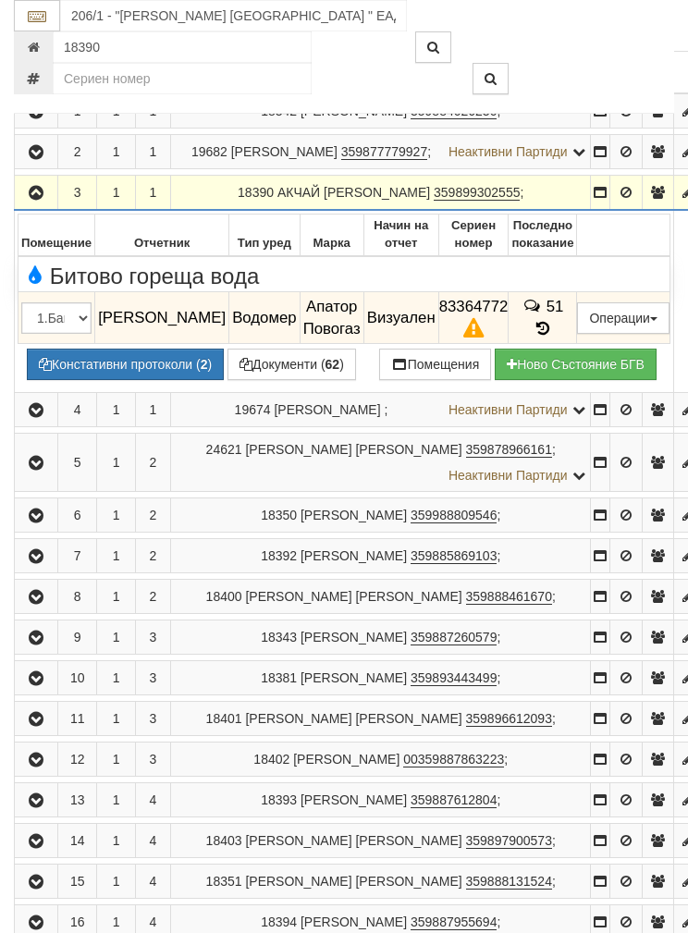
click at [154, 392] on td "Записите се зареждат... Помещение Отчетник Тип уред Марка Начин на отчет Сериен…" at bounding box center [344, 301] width 659 height 182
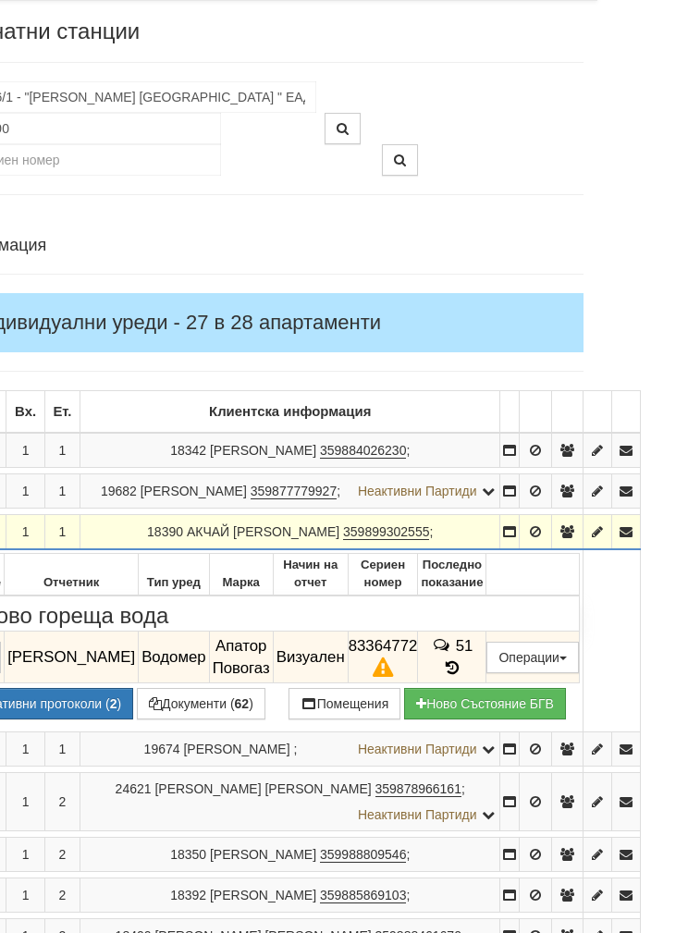
scroll to position [0, 78]
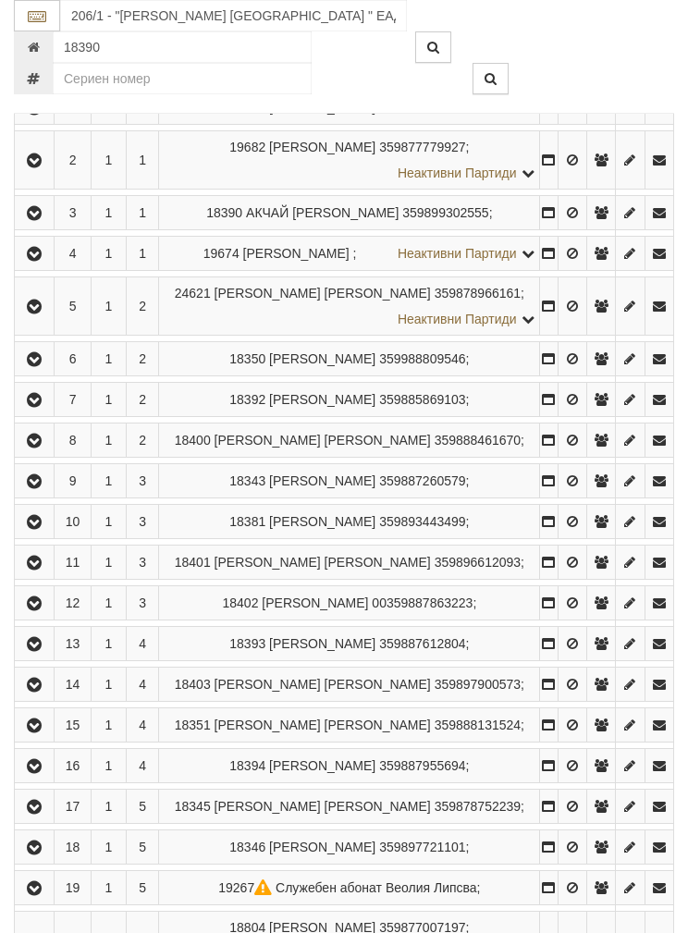
scroll to position [539, 0]
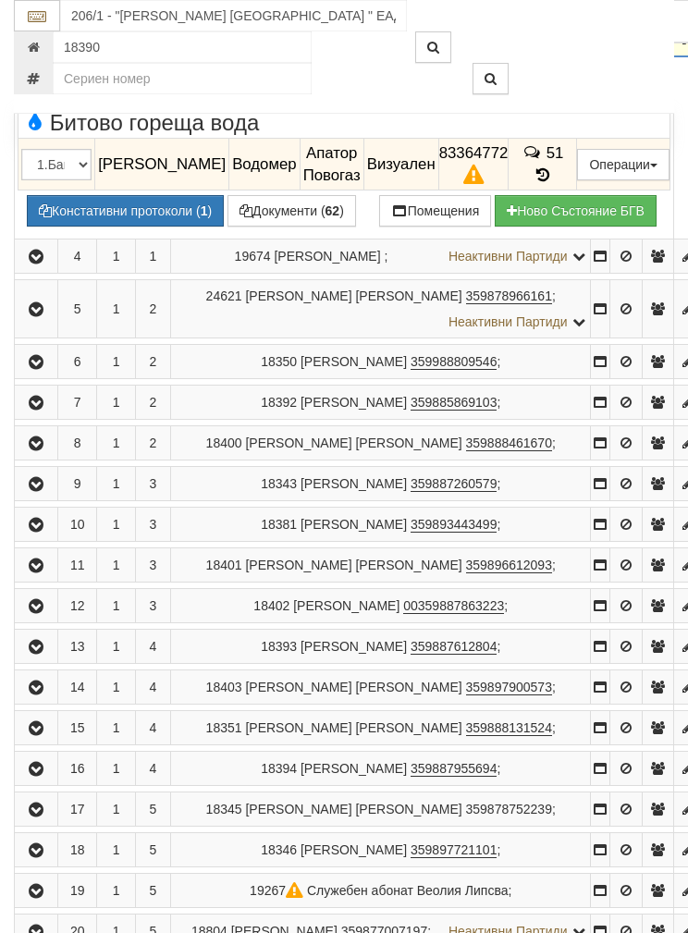
click at [0, 0] on button "Подмяна" at bounding box center [0, 0] width 0 height 0
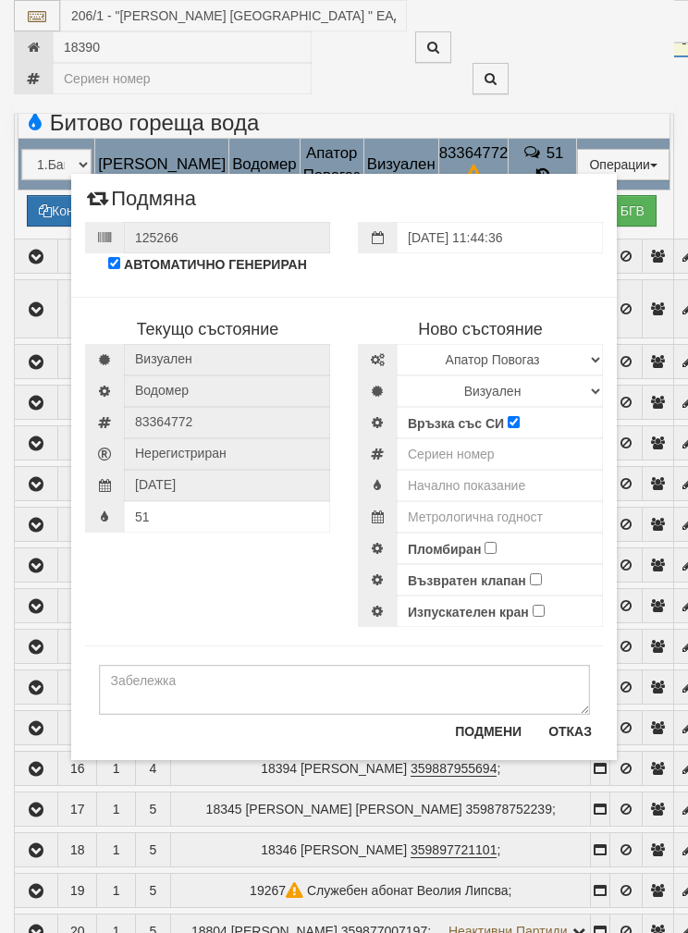
click at [226, 596] on div "Текущо състояние Визуален Водомер 83364772" at bounding box center [344, 452] width 546 height 349
click at [159, 514] on div "51" at bounding box center [207, 516] width 245 height 31
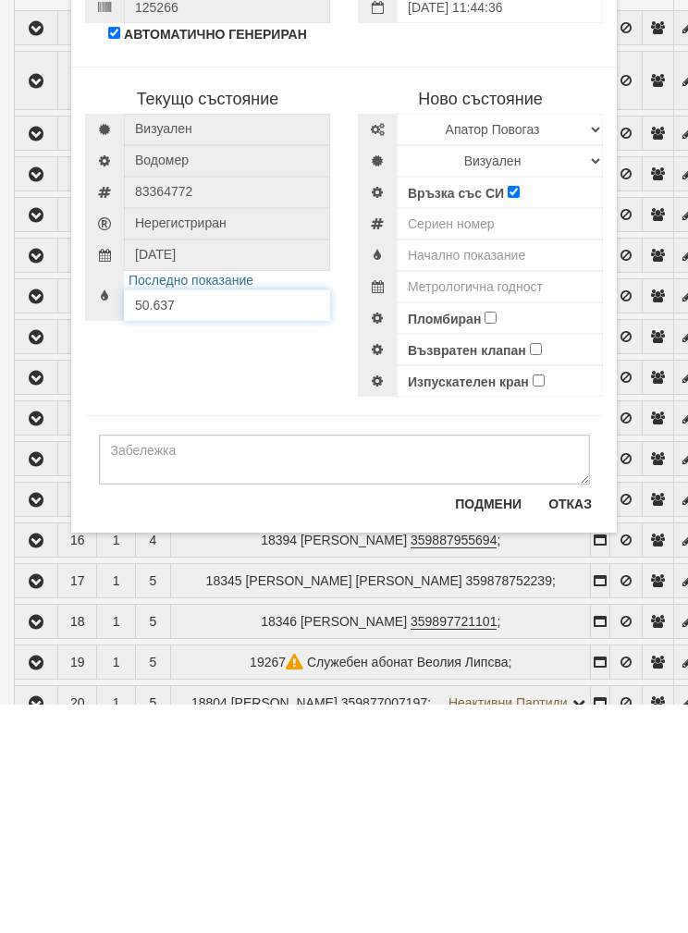
type input "50.637"
click at [593, 374] on select "Визуален Дистанционен Изолирана линия БГВ Няма Oтклонение БГВ Няма Щранг БГВ" at bounding box center [500, 389] width 206 height 31
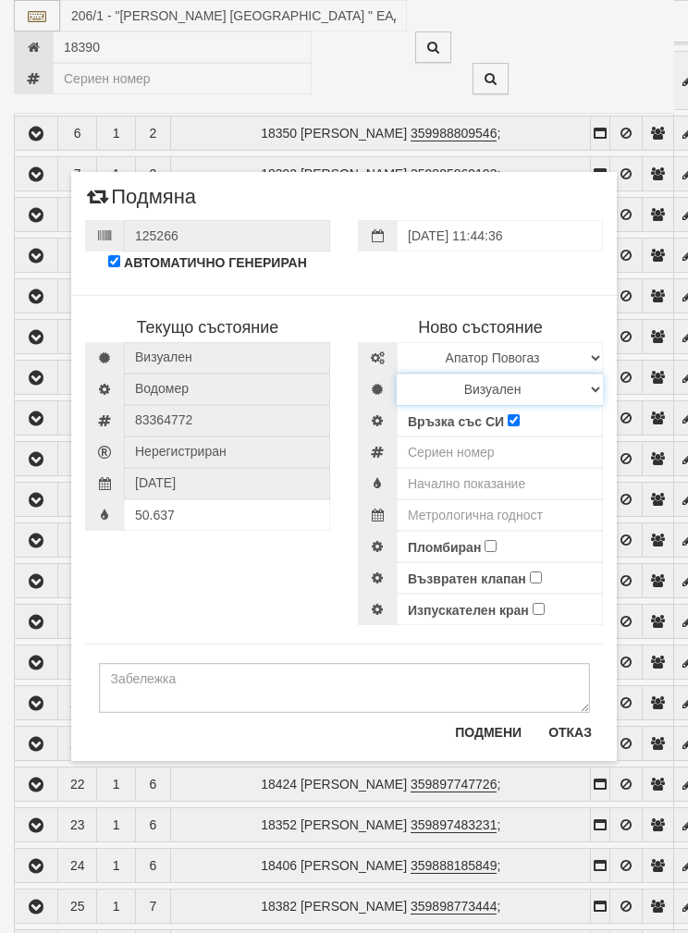
select select "3"
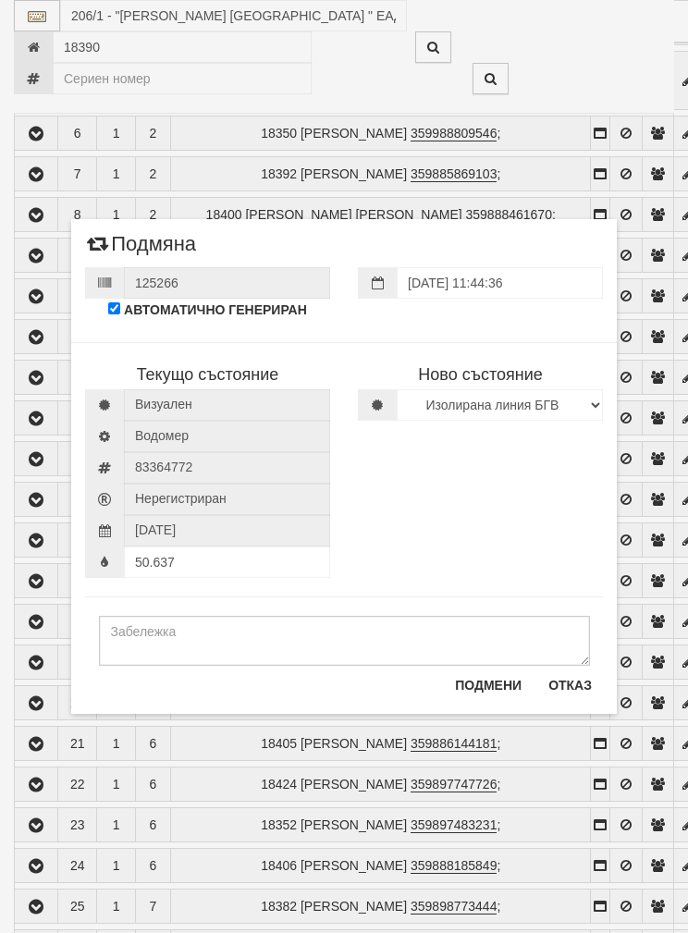
click at [481, 684] on button "Подмени" at bounding box center [488, 685] width 89 height 30
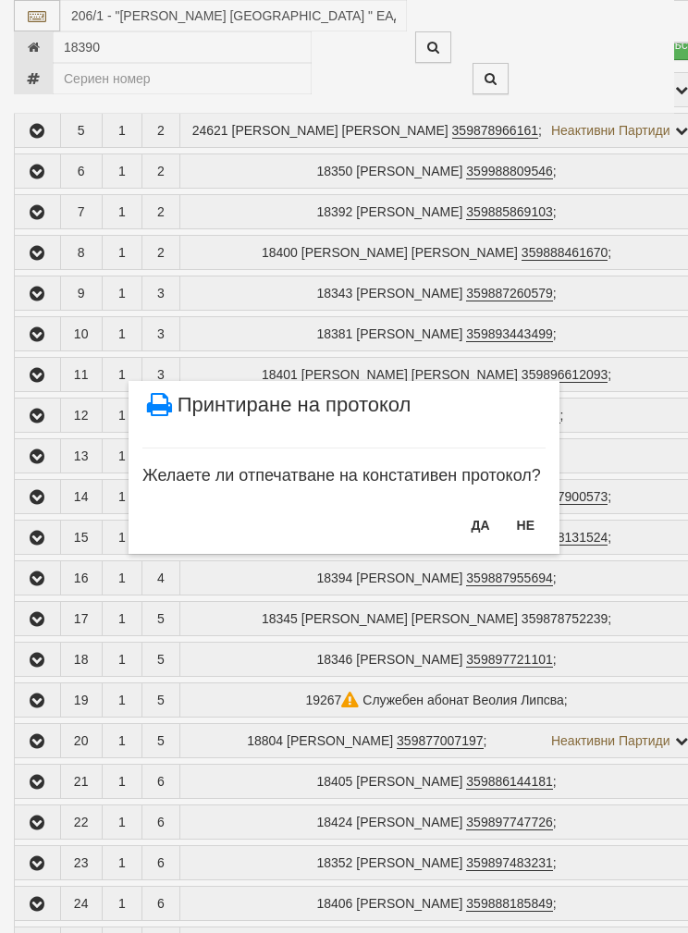
click at [523, 535] on button "НЕ" at bounding box center [526, 525] width 40 height 30
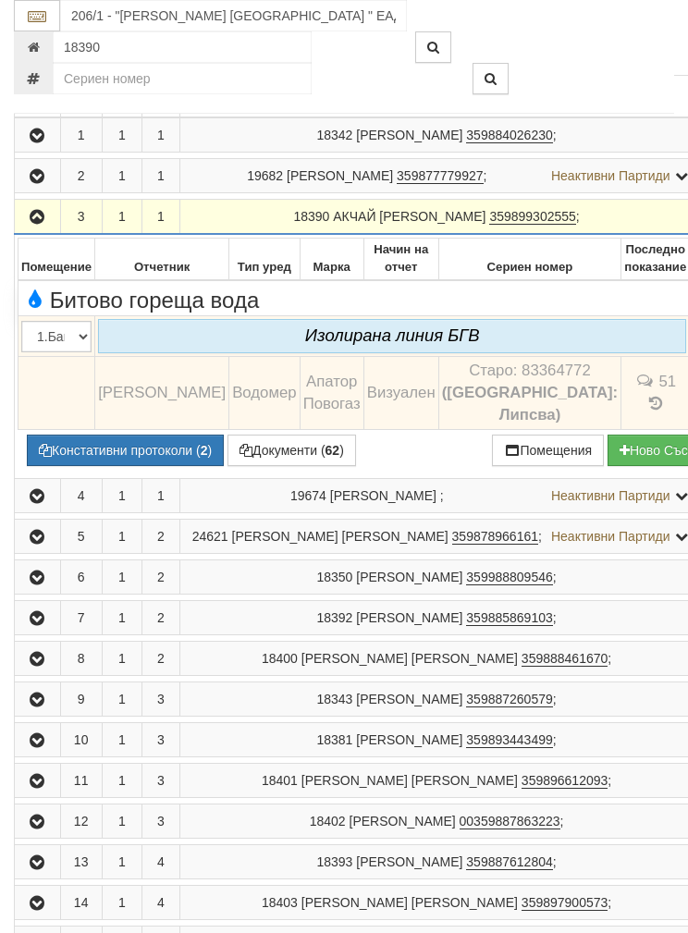
scroll to position [353, 0]
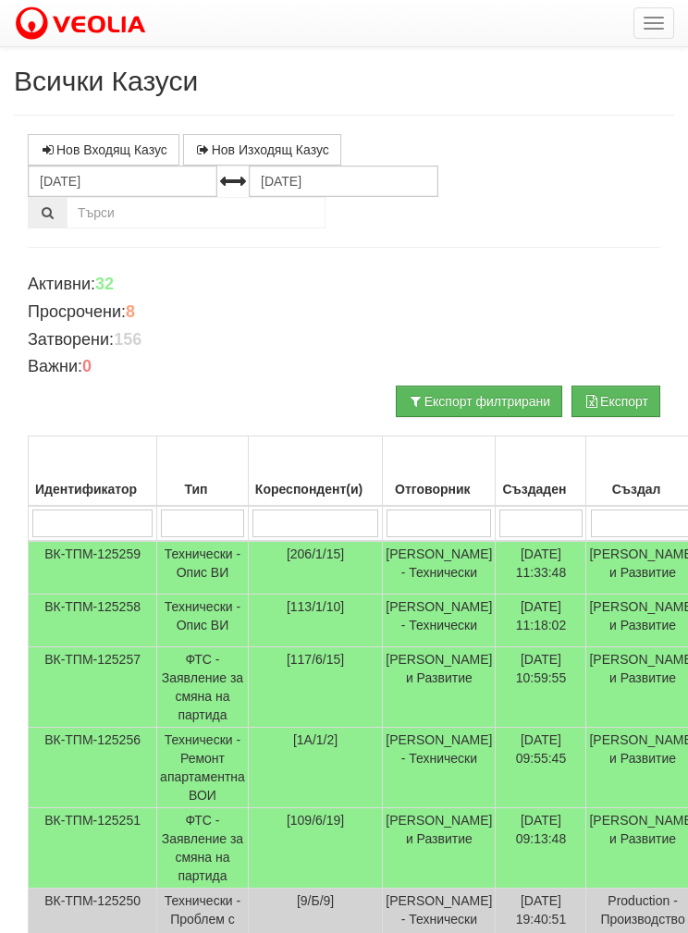
click at [257, 571] on td "[206/1/15]" at bounding box center [315, 568] width 134 height 54
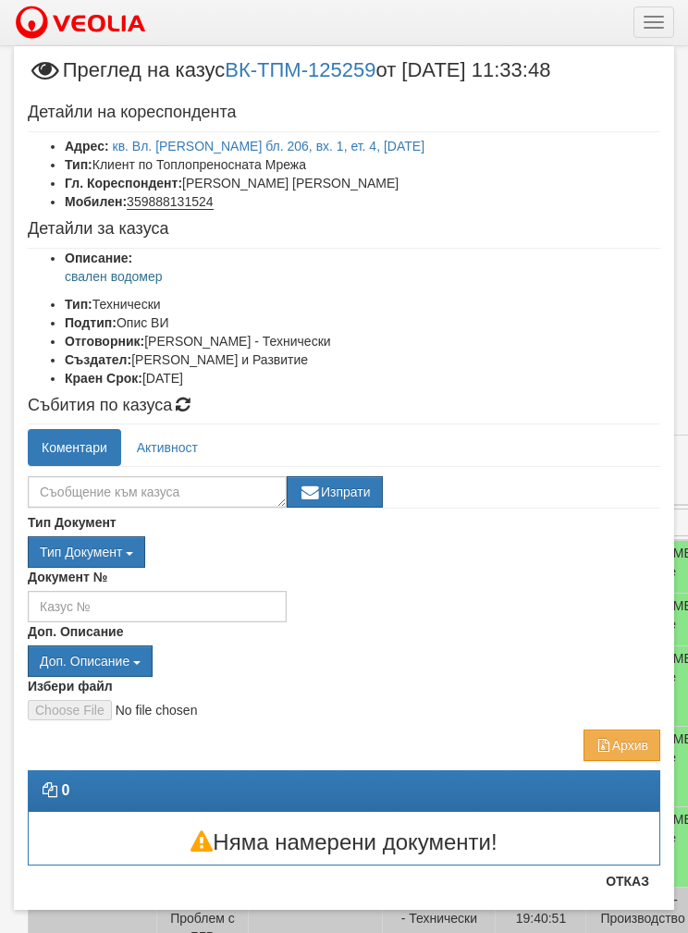
scroll to position [2, 0]
click at [225, 143] on link "кв. Вл. [PERSON_NAME] бл. 206, вх. 1, ет. 4, [DATE]" at bounding box center [269, 146] width 313 height 15
click at [94, 490] on textarea at bounding box center [157, 491] width 259 height 31
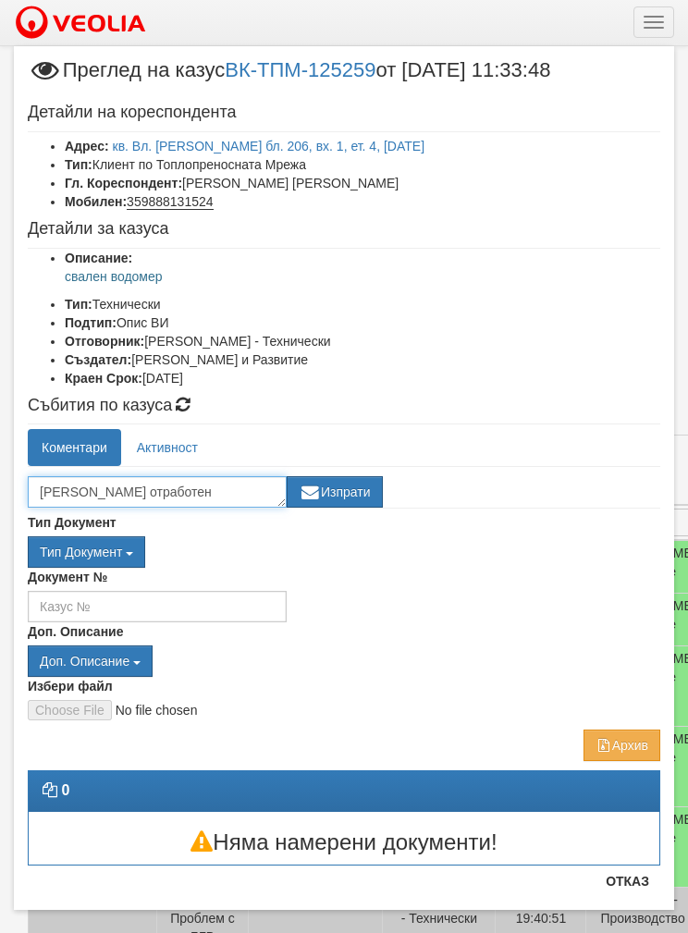
type textarea "[PERSON_NAME] отработен"
click at [349, 487] on button "Изпрати" at bounding box center [335, 491] width 96 height 31
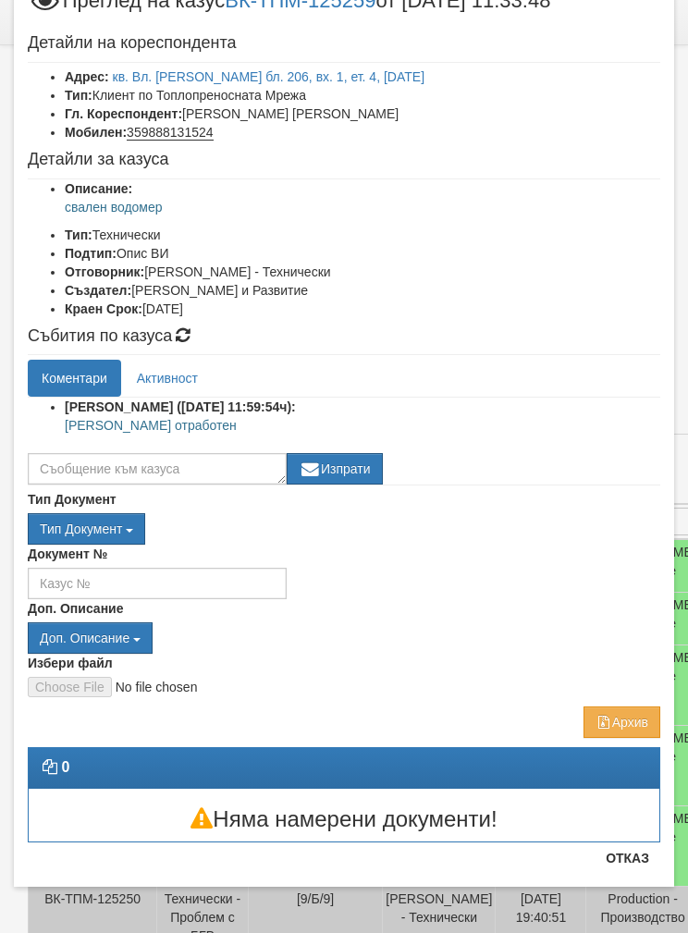
scroll to position [69, 0]
click at [638, 865] on button "Отказ" at bounding box center [628, 858] width 66 height 30
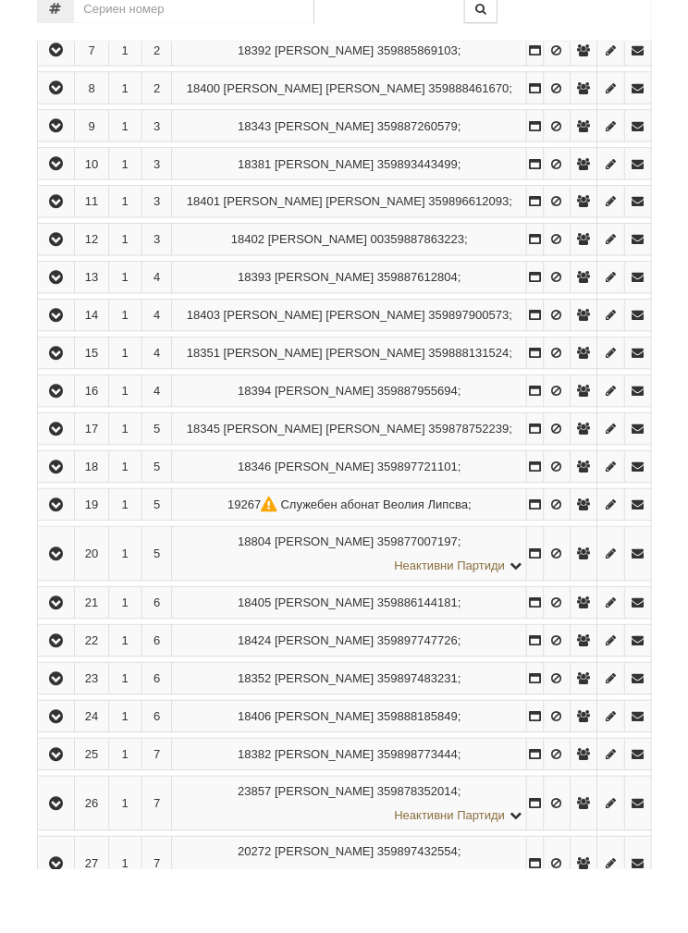
scroll to position [1014, 0]
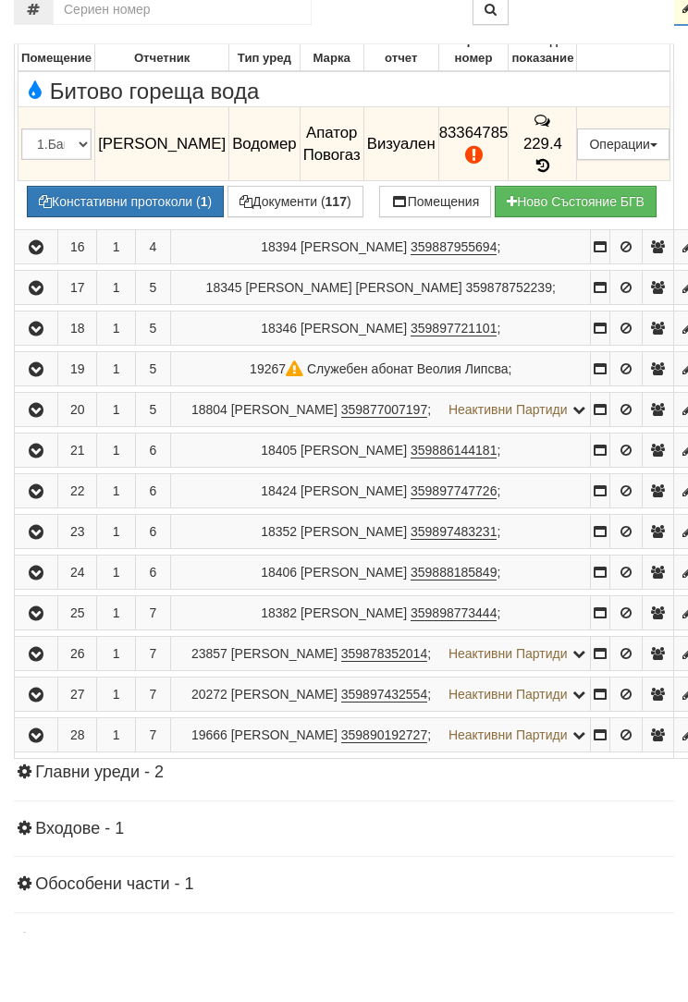
click at [0, 0] on button "Подмяна" at bounding box center [0, 0] width 0 height 0
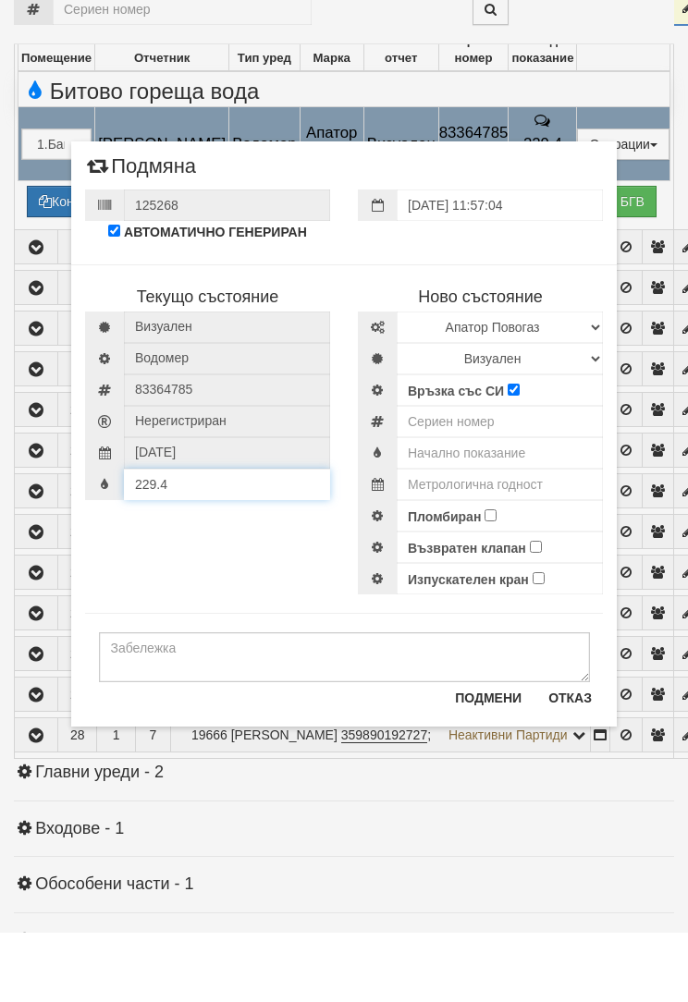
click at [181, 538] on div "229.4" at bounding box center [207, 553] width 245 height 31
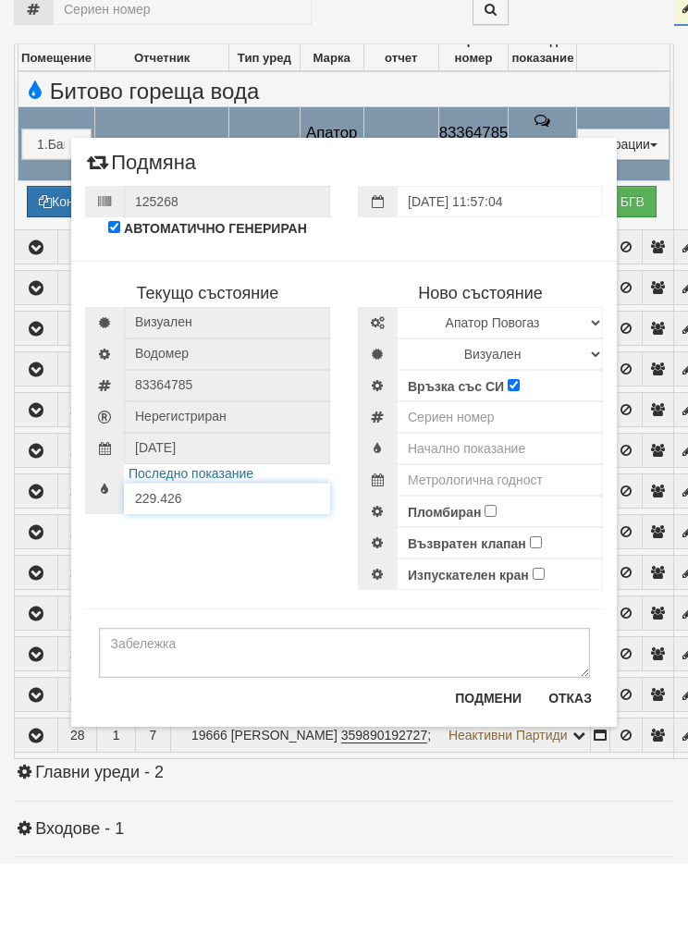
type input "229.426"
click at [444, 408] on select "Визуален Дистанционен Изолирана линия БГВ Няма Oтклонение БГВ Няма Щранг БГВ" at bounding box center [500, 423] width 206 height 31
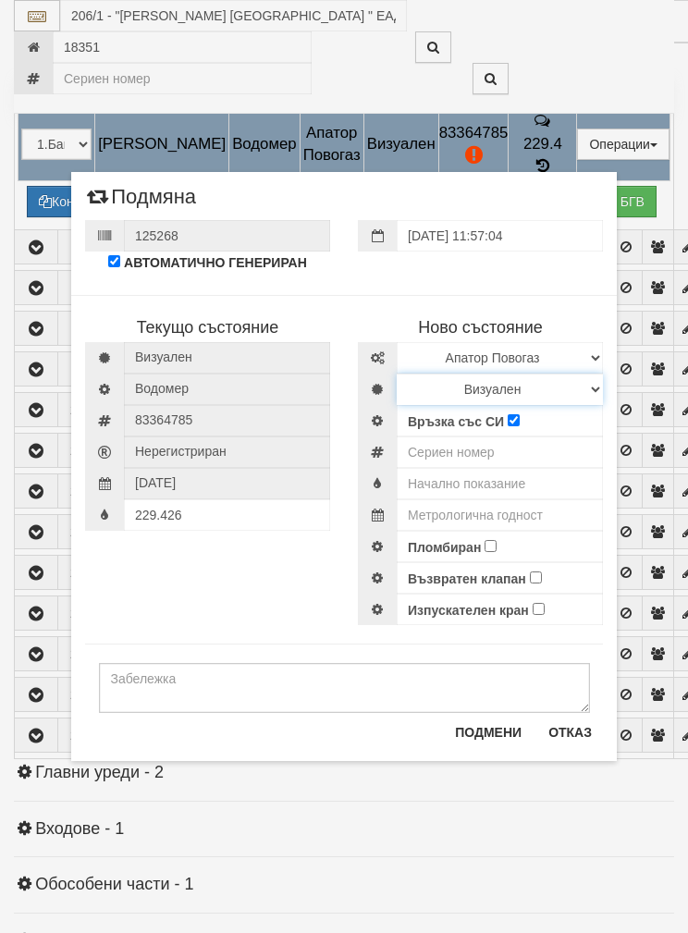
select select "3"
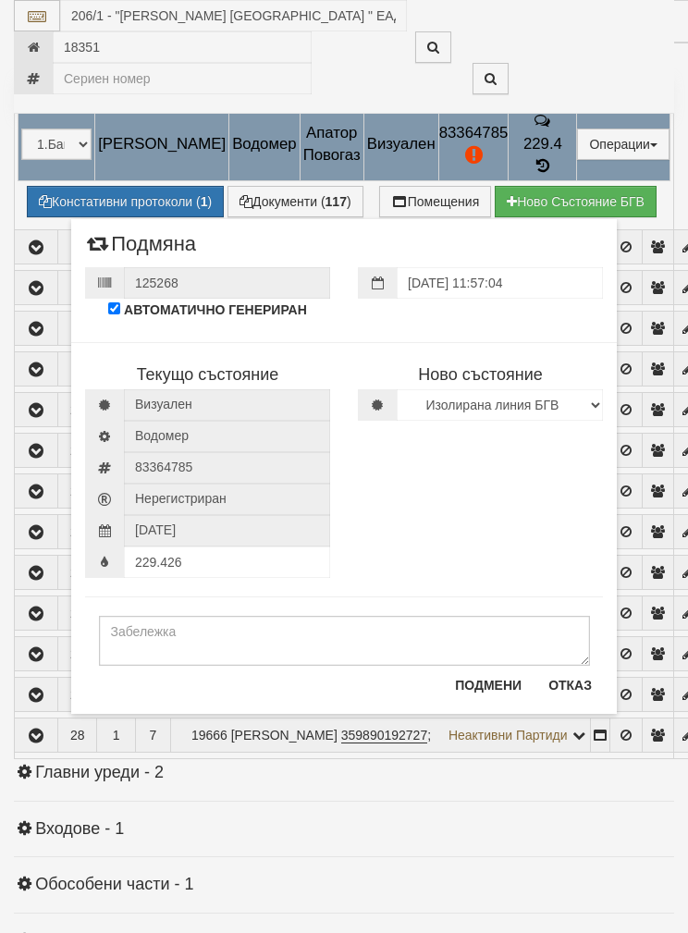
click at [469, 684] on button "Подмени" at bounding box center [488, 685] width 89 height 30
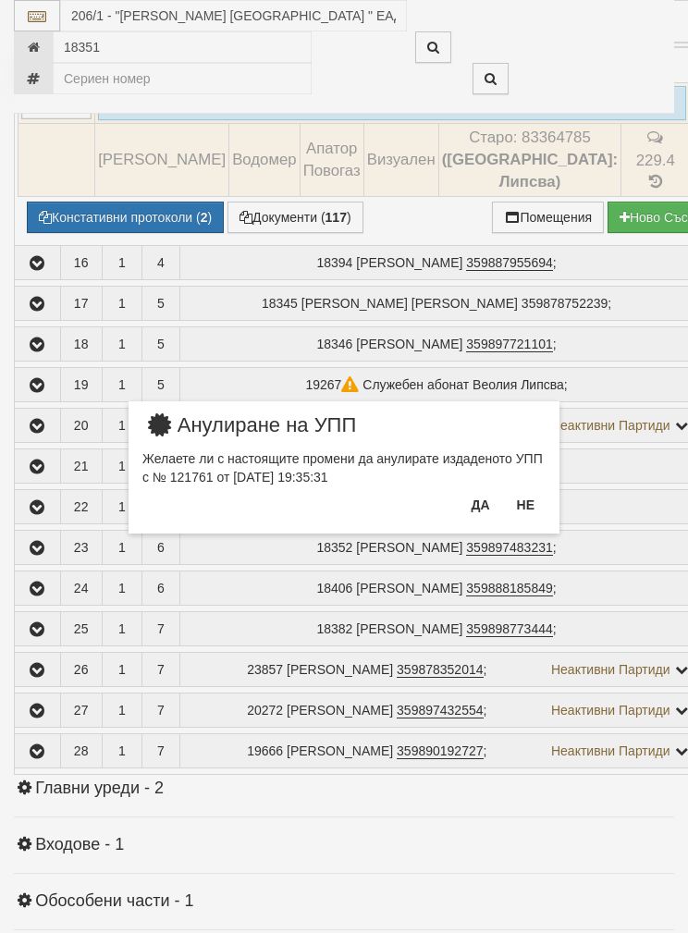
click at [479, 512] on button "Да" at bounding box center [480, 505] width 41 height 30
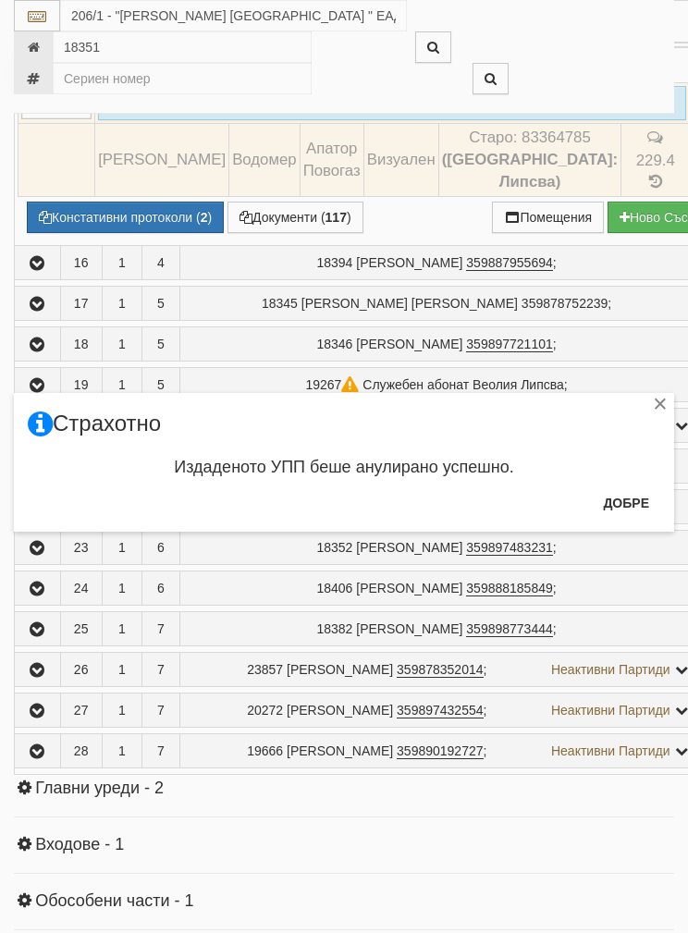
click at [633, 513] on button "Добре" at bounding box center [626, 503] width 68 height 30
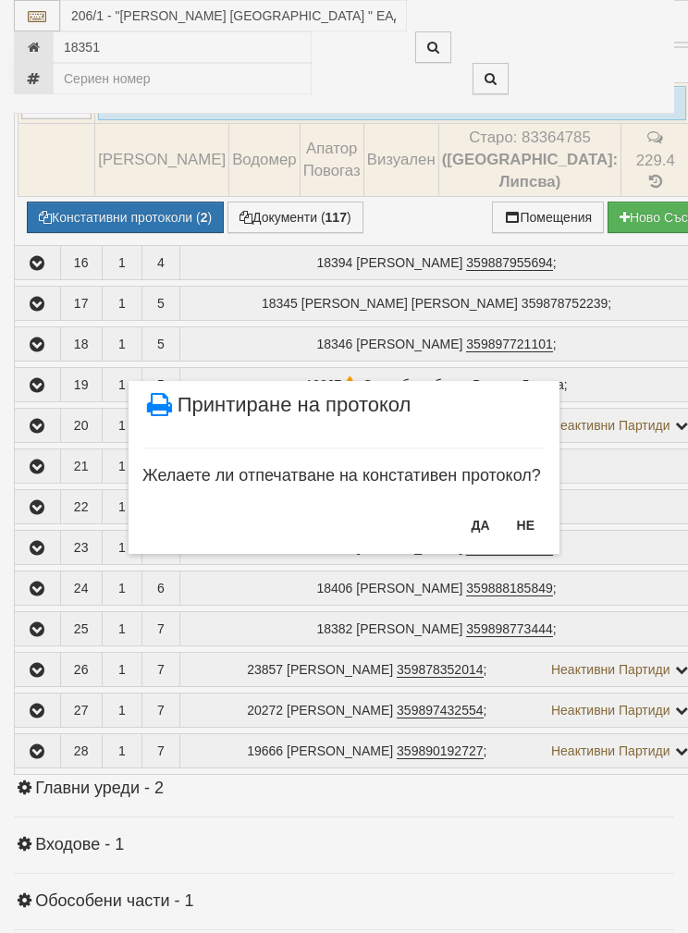
click at [532, 520] on button "НЕ" at bounding box center [526, 525] width 40 height 30
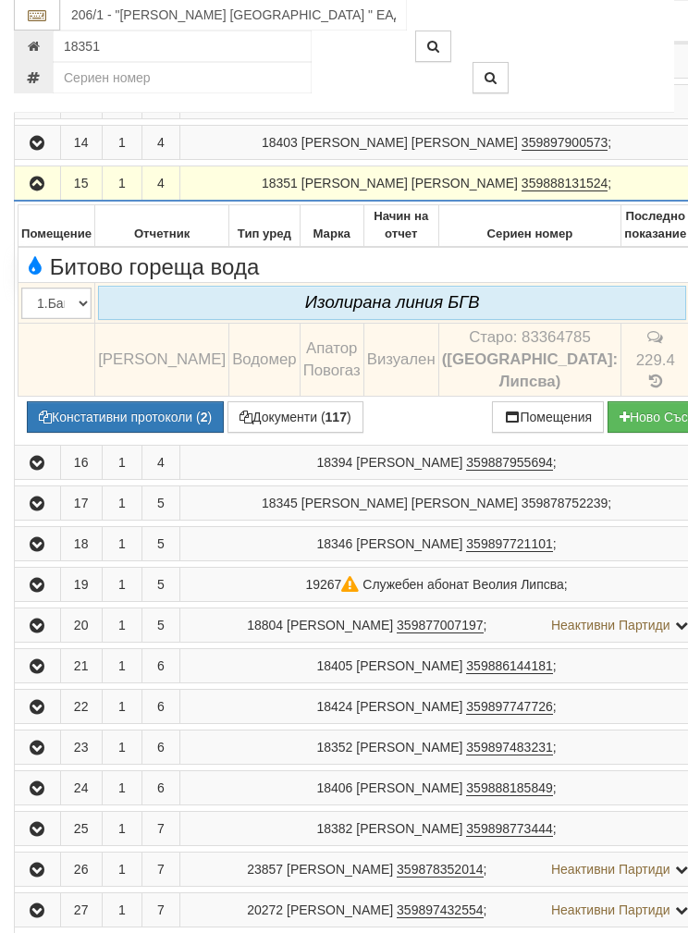
scroll to position [876, 0]
